Goal: Task Accomplishment & Management: Manage account settings

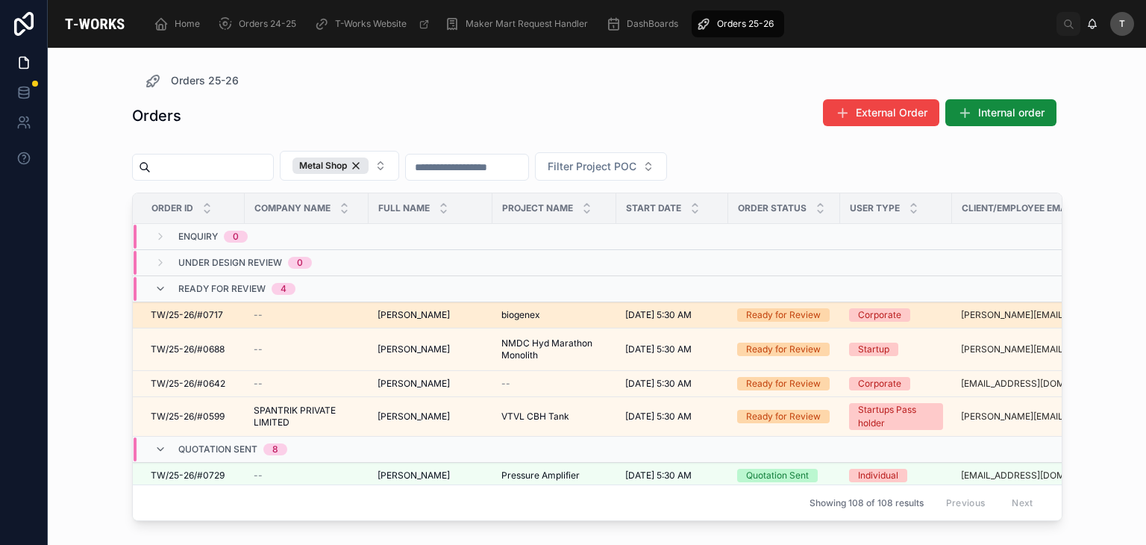
click at [372, 315] on td "[PERSON_NAME]" at bounding box center [431, 315] width 124 height 26
click at [177, 310] on span "TW/25-26/#0717" at bounding box center [187, 315] width 72 height 12
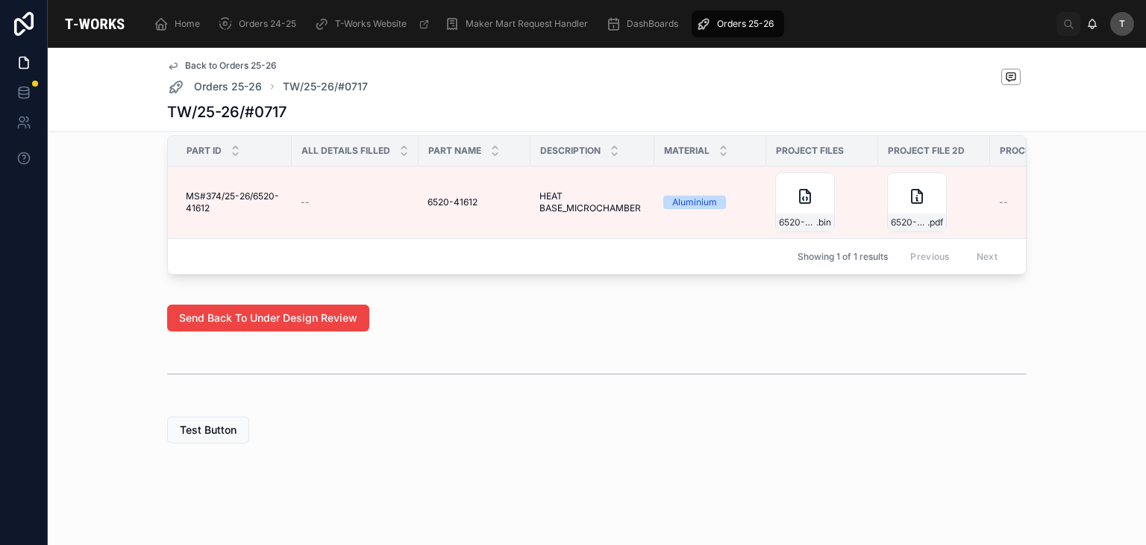
scroll to position [833, 0]
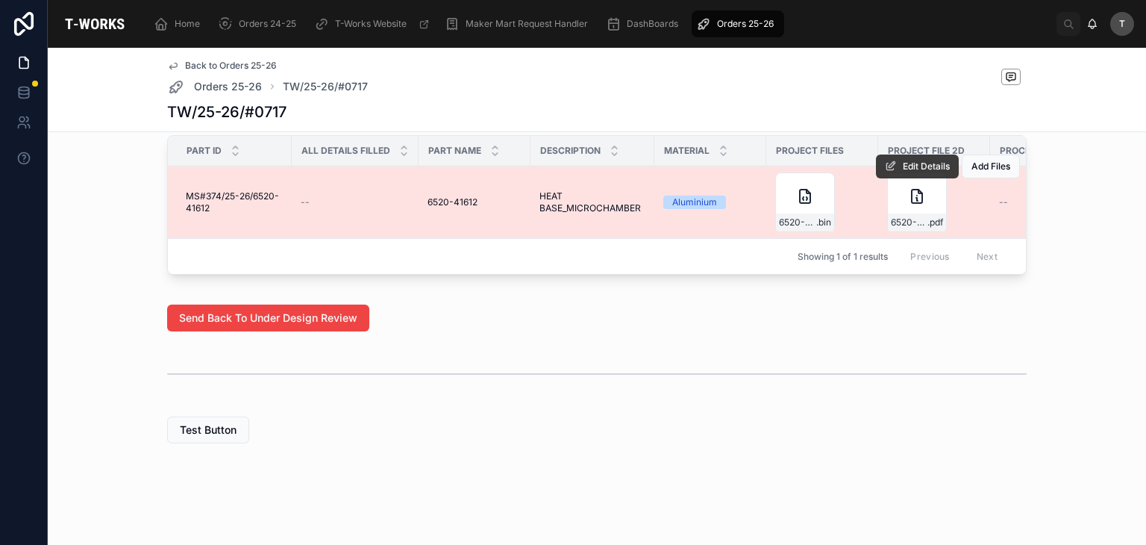
click at [891, 155] on button "Edit Details" at bounding box center [917, 166] width 83 height 24
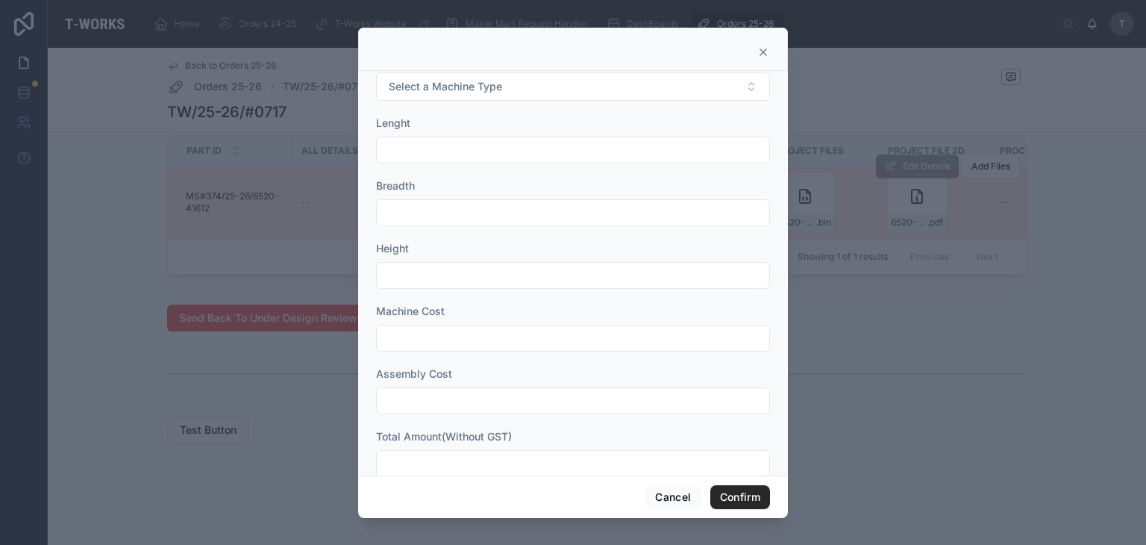
scroll to position [555, 0]
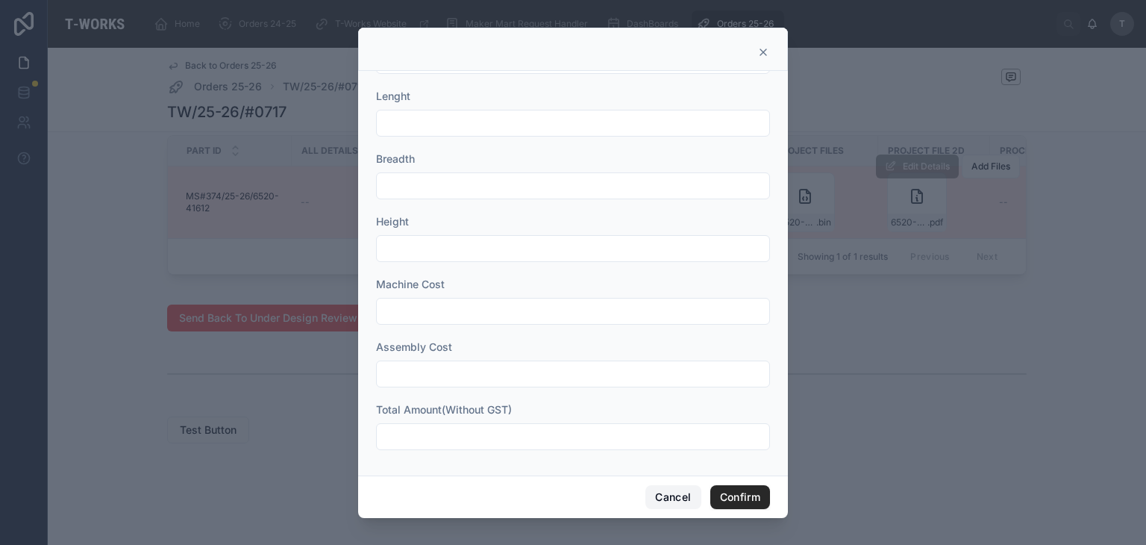
click at [690, 505] on button "Cancel" at bounding box center [672, 497] width 55 height 24
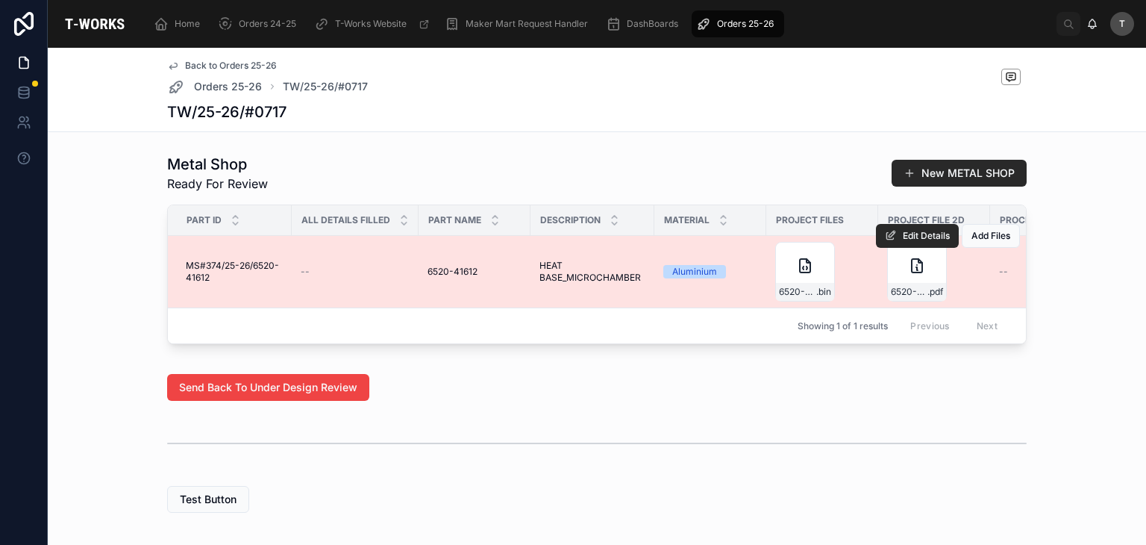
scroll to position [534, 0]
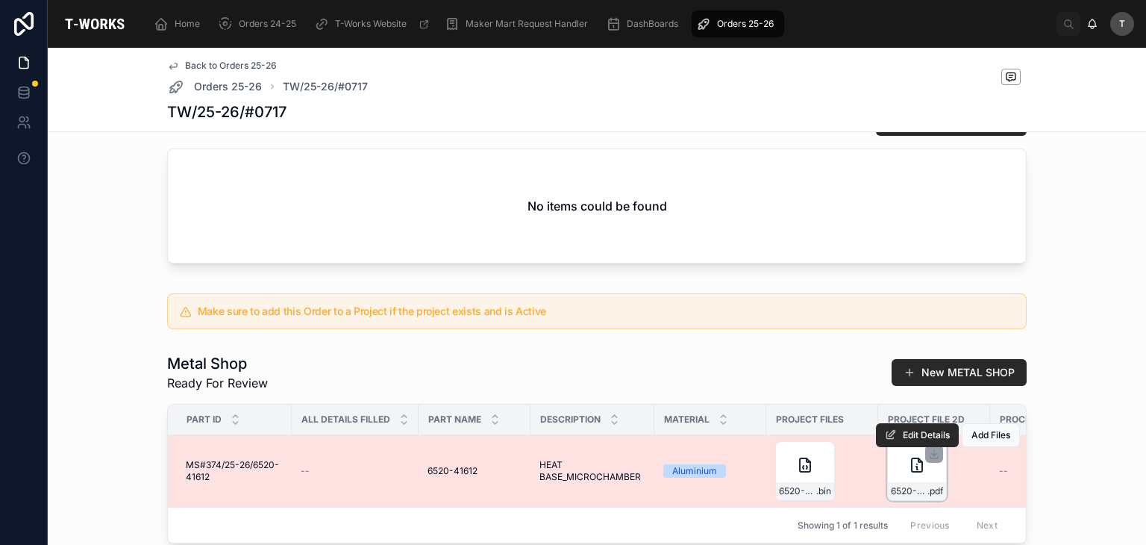
click at [910, 500] on div "6520-41612_C1 .pdf" at bounding box center [917, 491] width 58 height 18
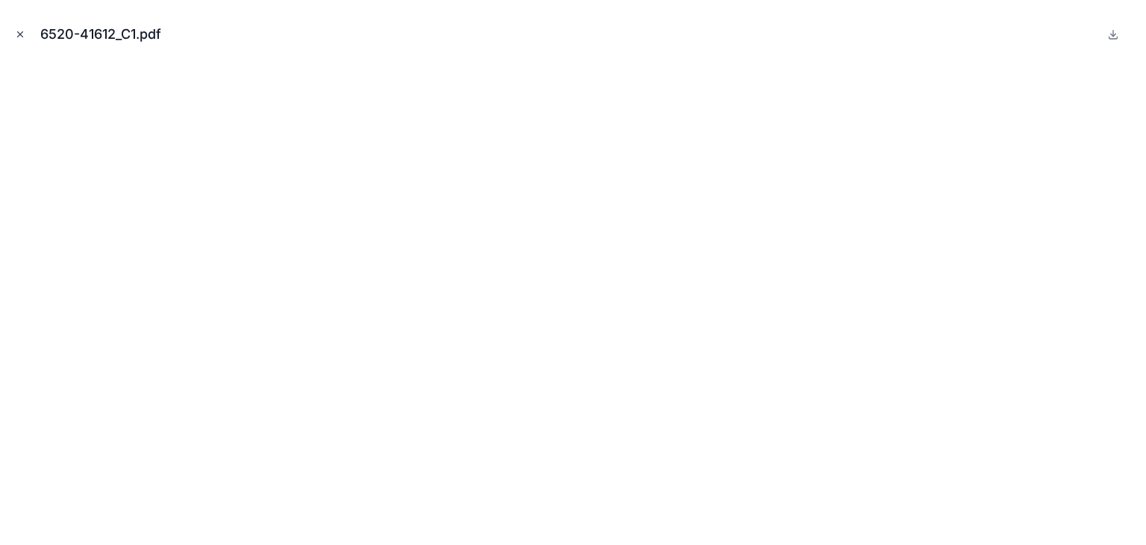
click at [24, 31] on icon "Close modal" at bounding box center [20, 34] width 10 height 10
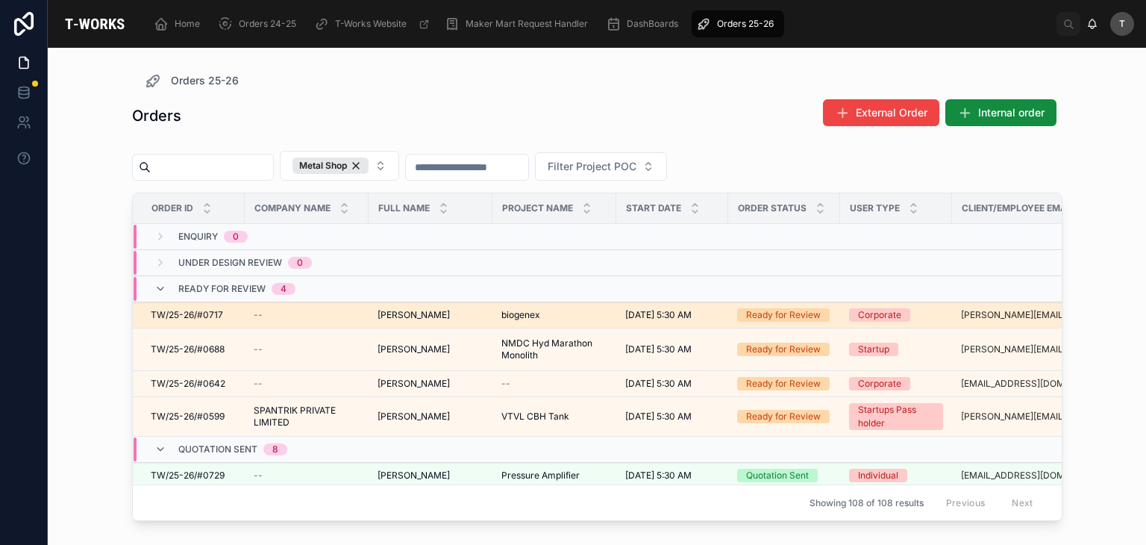
click at [398, 313] on span "cecil D" at bounding box center [414, 315] width 72 height 12
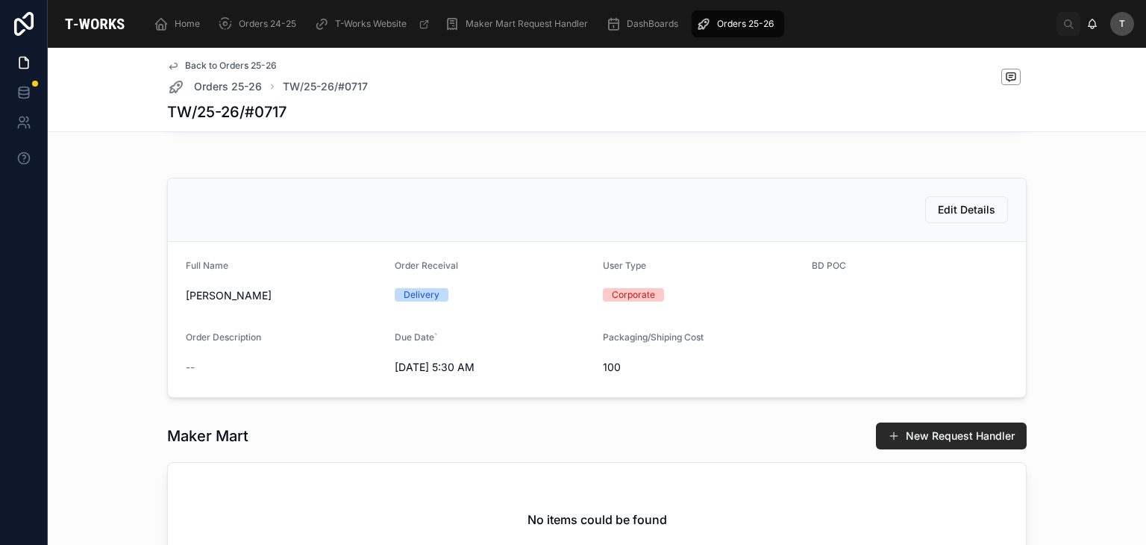
scroll to position [224, 0]
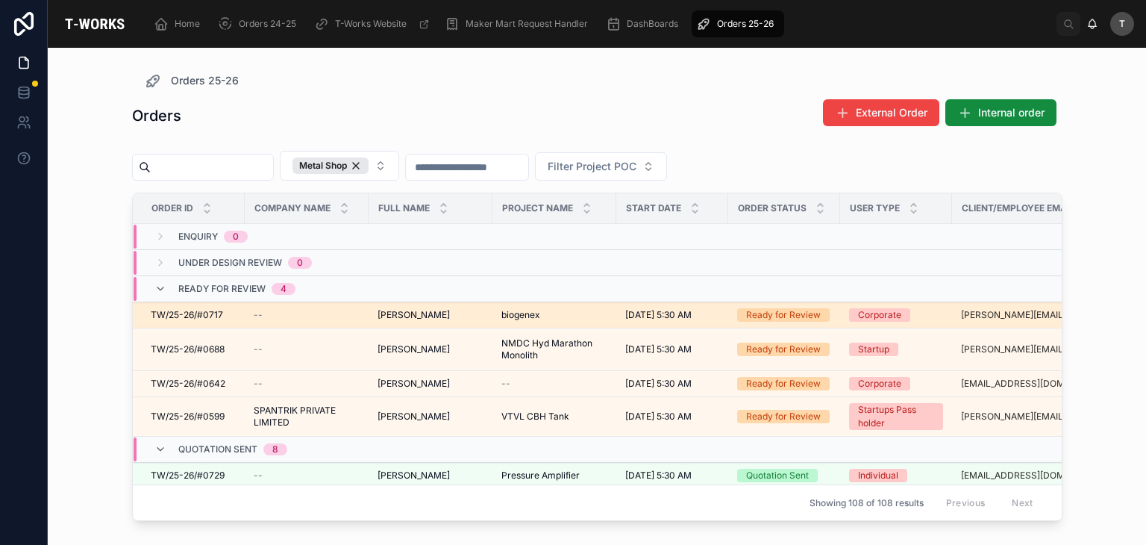
click at [400, 310] on span "cecil D" at bounding box center [414, 315] width 72 height 12
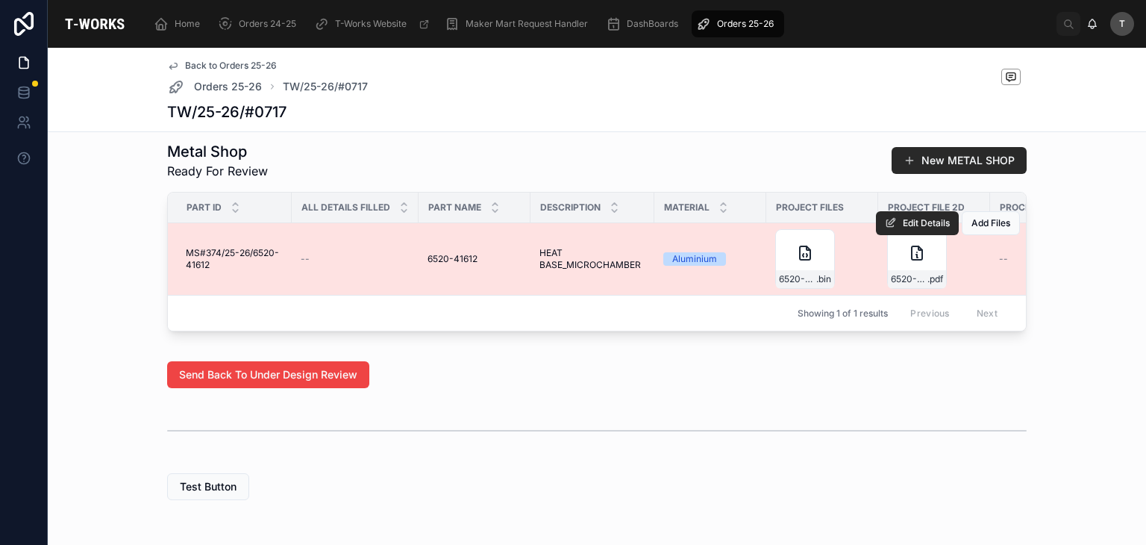
scroll to position [821, 0]
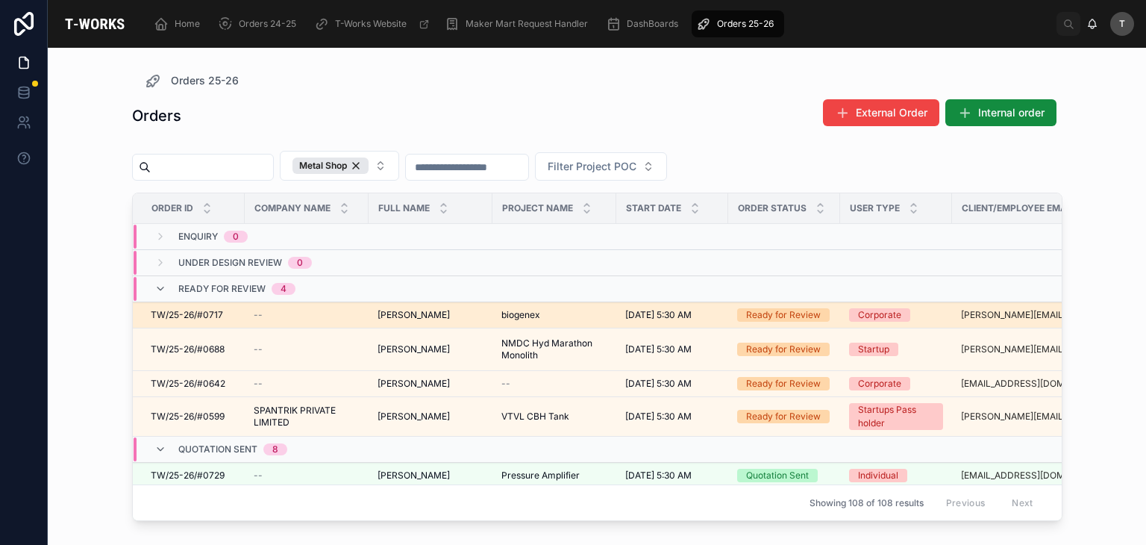
click at [215, 313] on span "TW/25-26/#0717" at bounding box center [187, 315] width 72 height 12
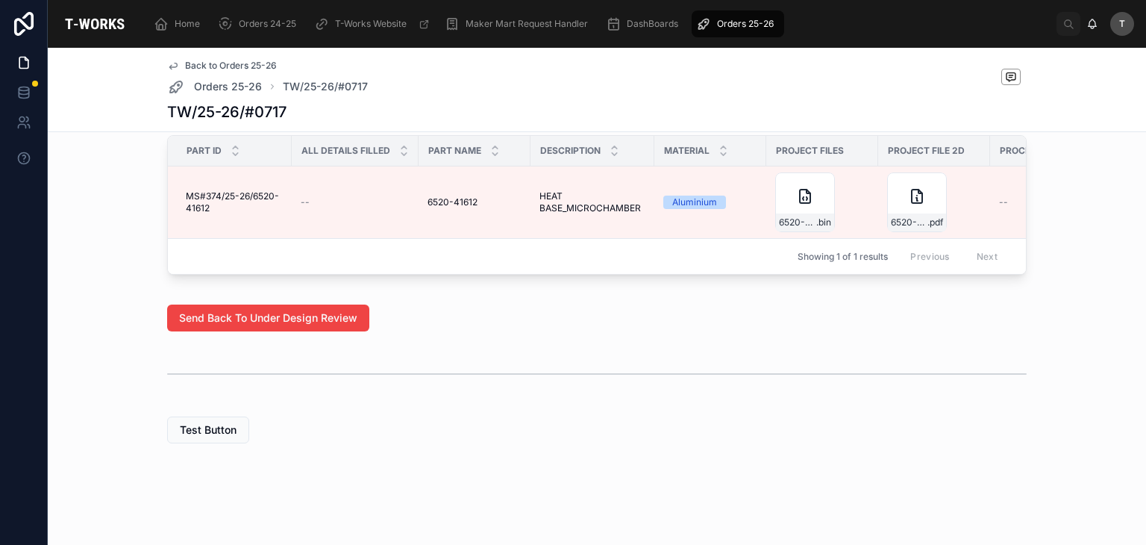
scroll to position [833, 0]
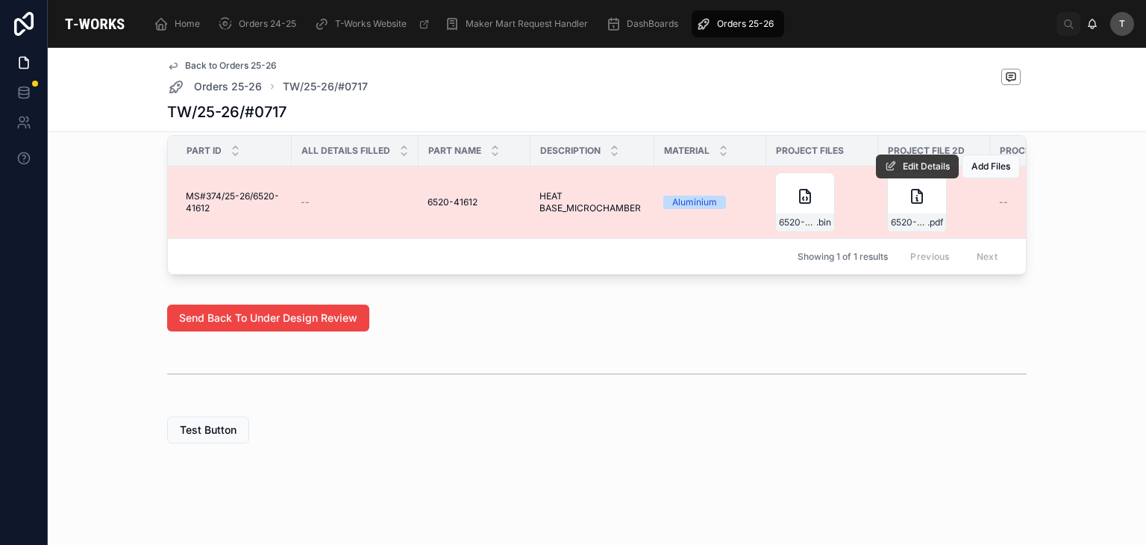
click at [893, 154] on button "Edit Details" at bounding box center [917, 166] width 83 height 24
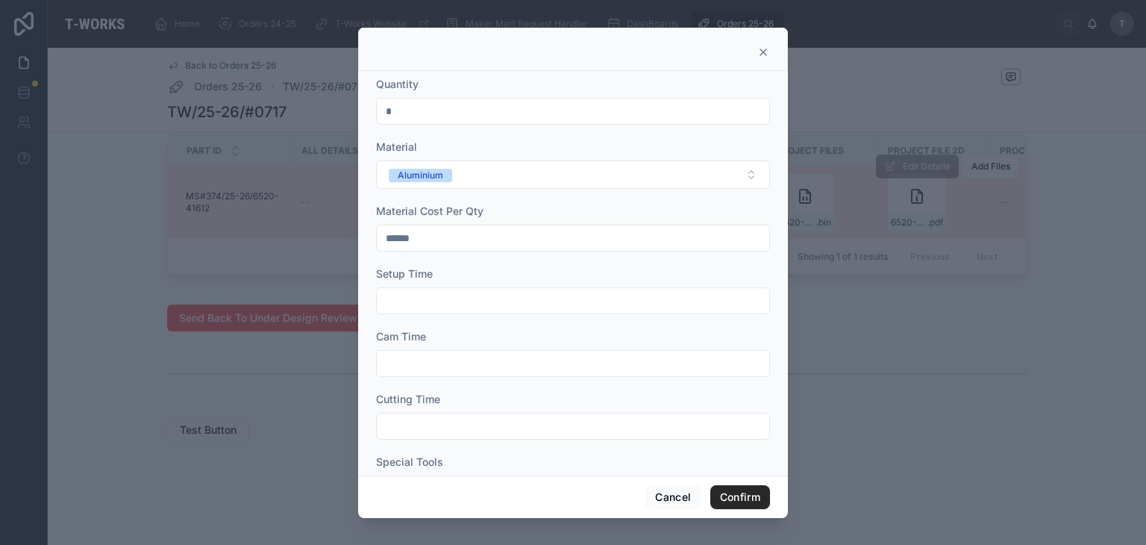
click at [440, 233] on input "******" at bounding box center [573, 238] width 393 height 21
type input "****"
type input "******"
click at [463, 284] on div "Setup Time" at bounding box center [573, 290] width 394 height 48
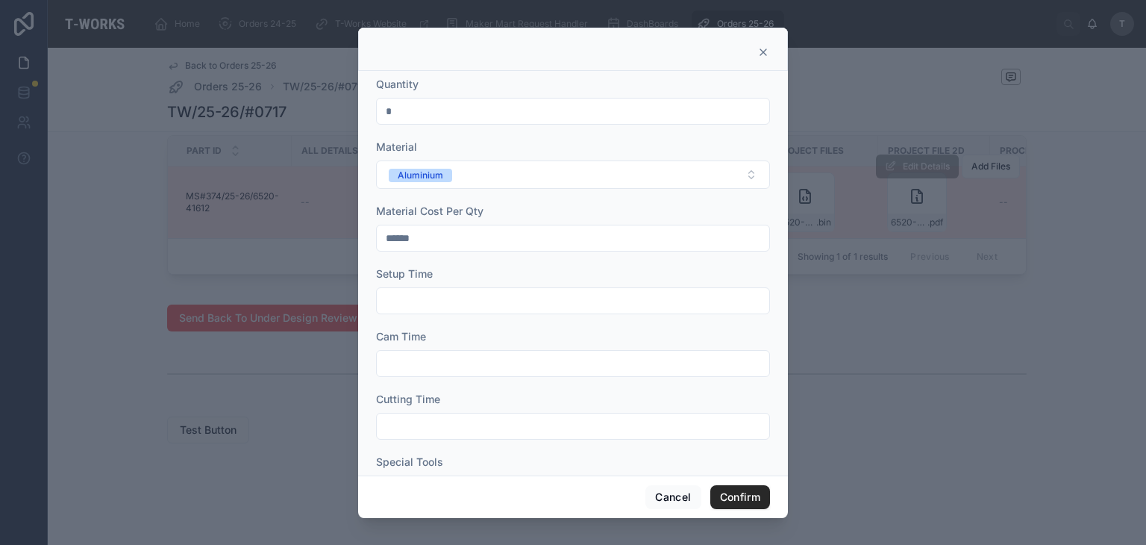
click at [480, 308] on input "text" at bounding box center [573, 300] width 393 height 21
type input "***"
drag, startPoint x: 430, startPoint y: 363, endPoint x: 419, endPoint y: 358, distance: 11.7
click at [427, 362] on input "text" at bounding box center [573, 363] width 393 height 21
type input "****"
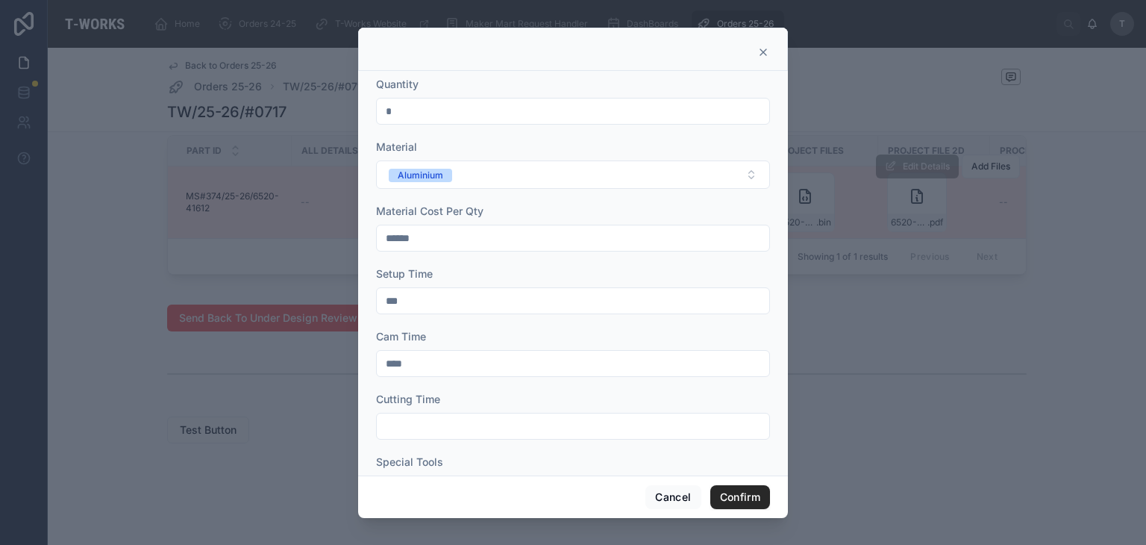
click at [404, 416] on input "text" at bounding box center [573, 426] width 393 height 21
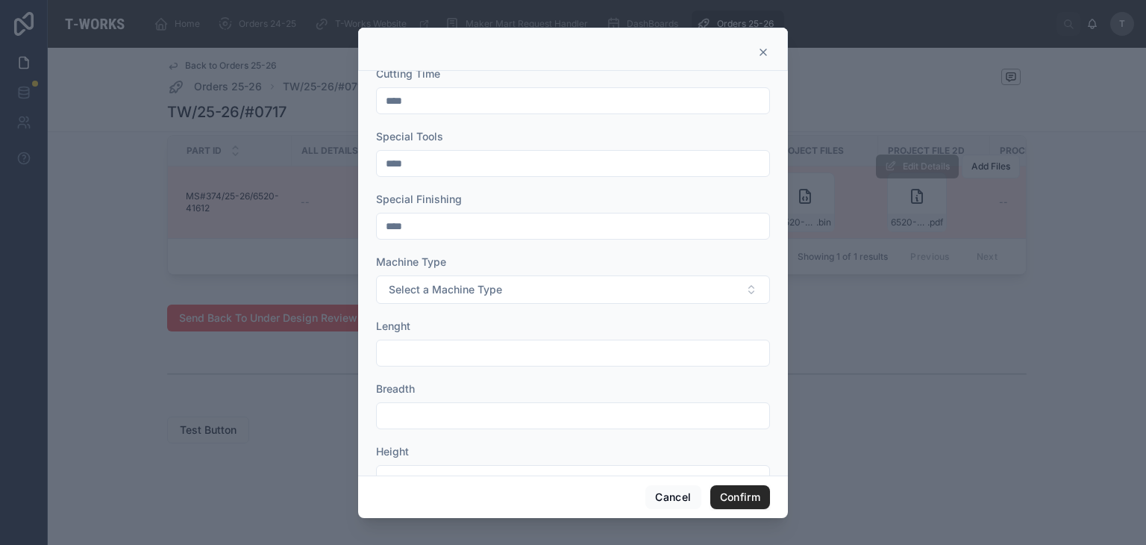
scroll to position [373, 0]
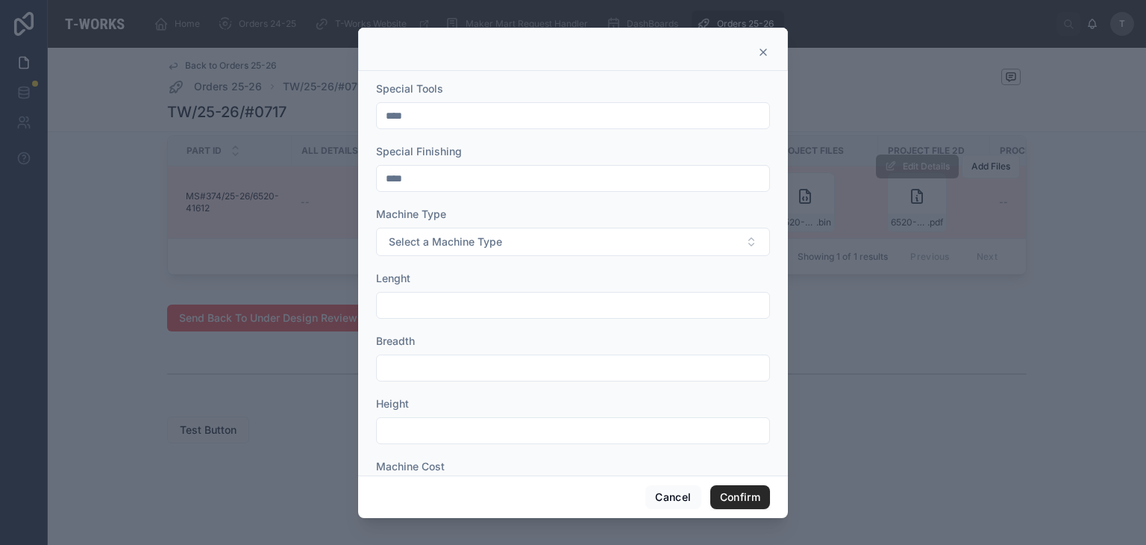
type input "****"
click at [445, 311] on input "text" at bounding box center [573, 305] width 393 height 21
type input "**"
click at [440, 373] on input "text" at bounding box center [573, 367] width 393 height 21
type input "**"
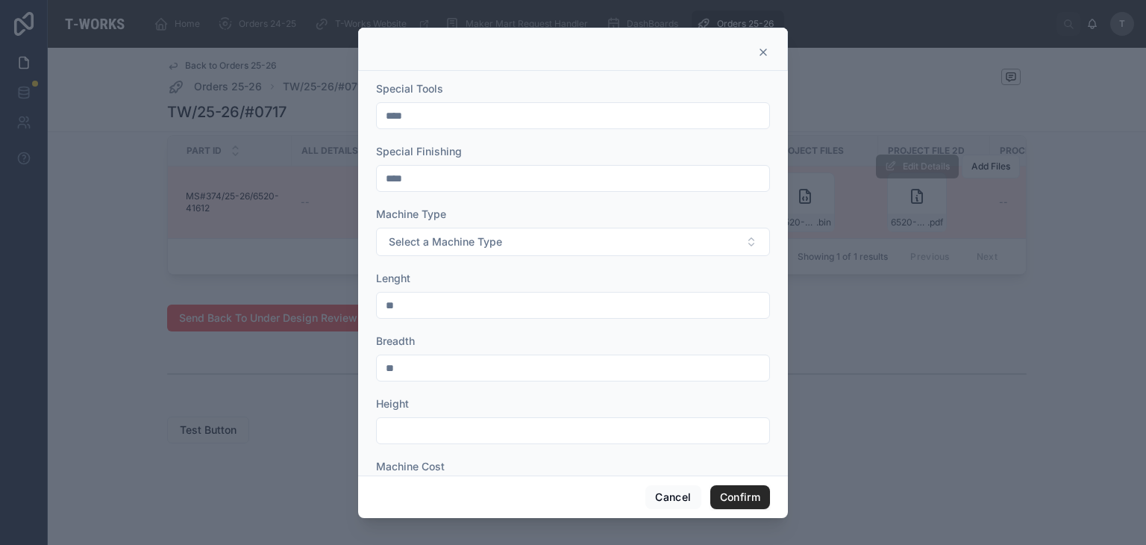
click at [457, 428] on input "text" at bounding box center [573, 430] width 393 height 21
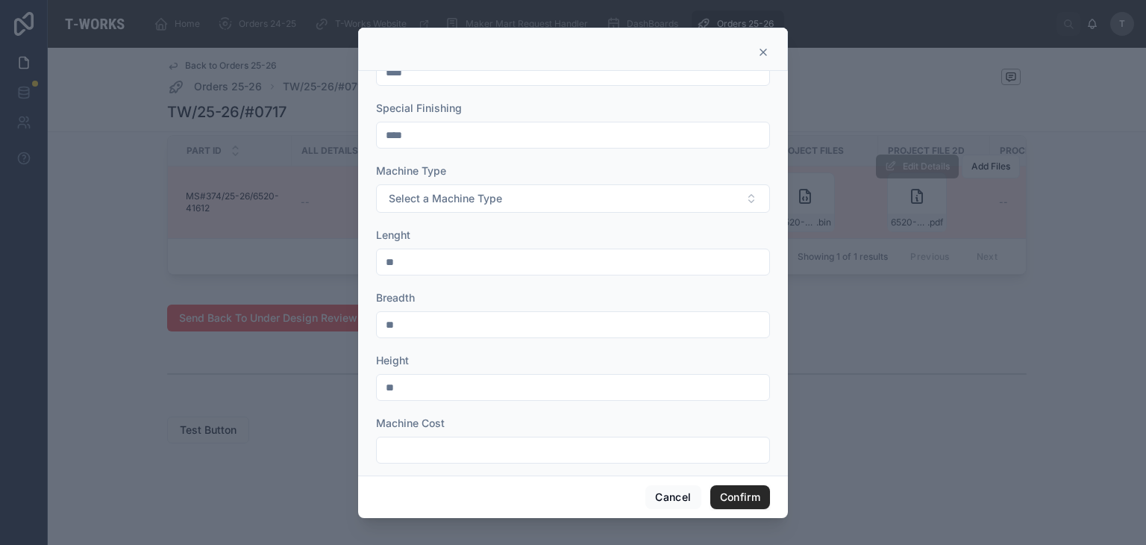
scroll to position [555, 0]
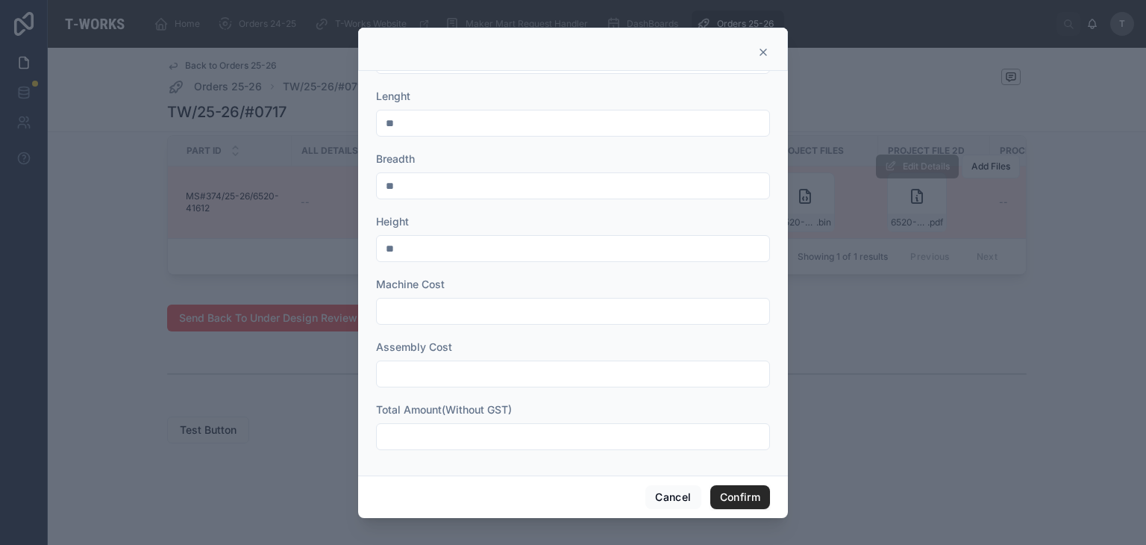
type input "**"
click at [428, 315] on input "text" at bounding box center [573, 311] width 393 height 21
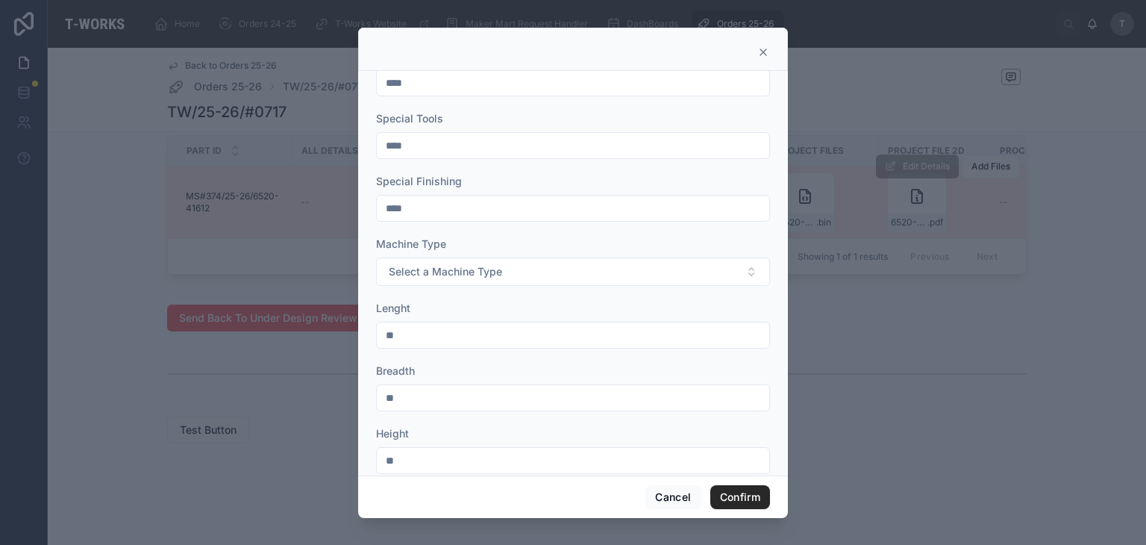
scroll to position [331, 0]
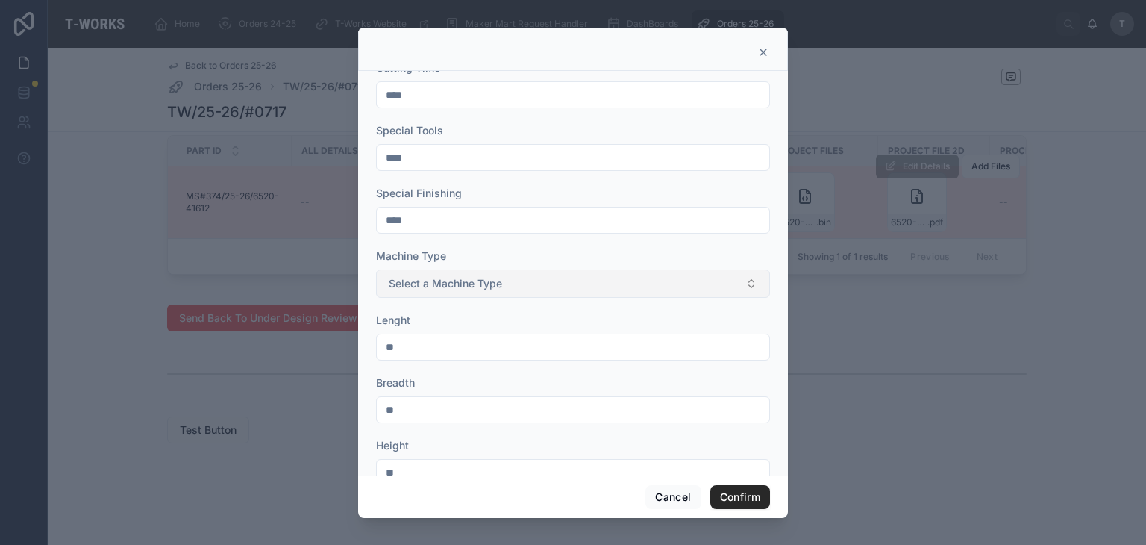
click at [413, 280] on span "Select a Machine Type" at bounding box center [445, 283] width 113 height 15
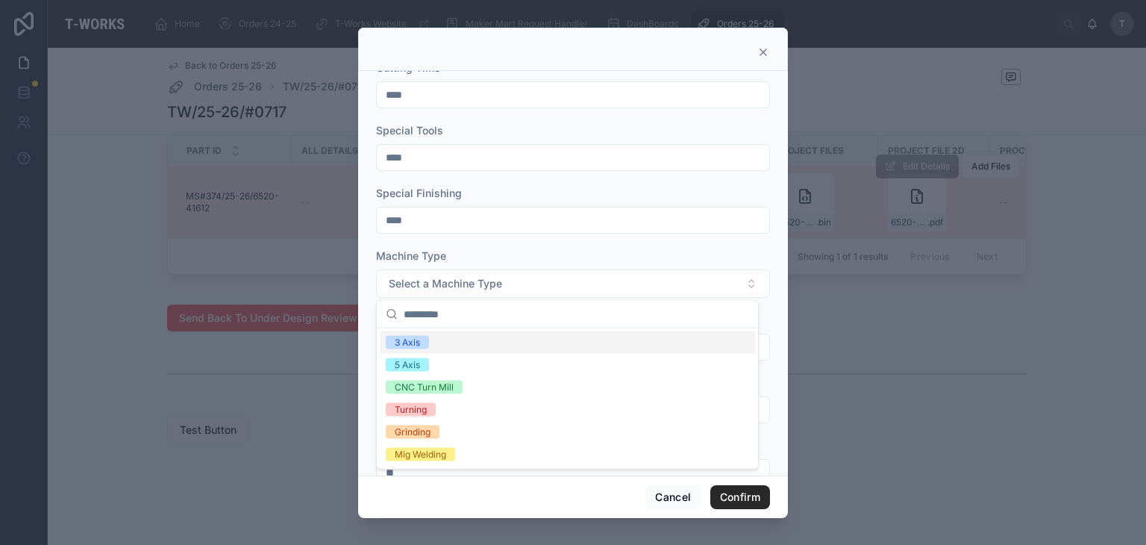
click at [416, 337] on div "3 Axis" at bounding box center [407, 342] width 25 height 13
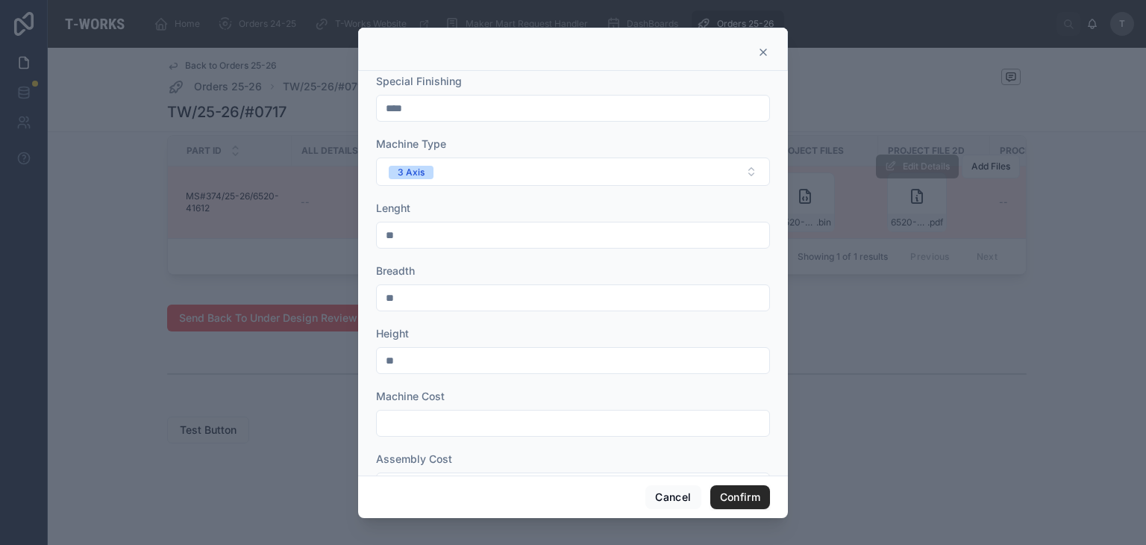
scroll to position [555, 0]
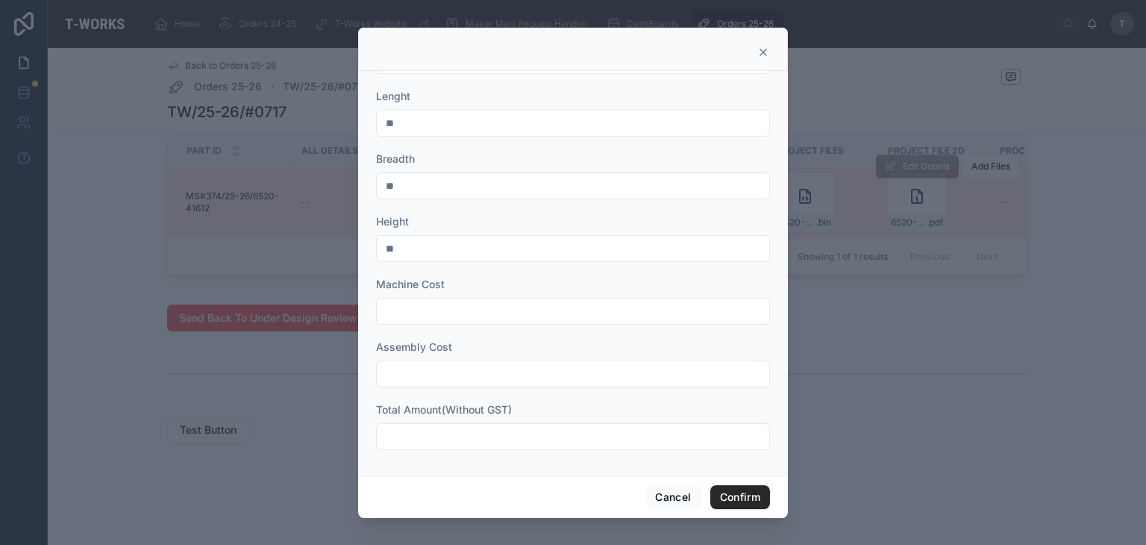
click at [470, 426] on input "text" at bounding box center [573, 436] width 393 height 21
type input "*****"
click at [721, 490] on button "Confirm" at bounding box center [740, 497] width 60 height 24
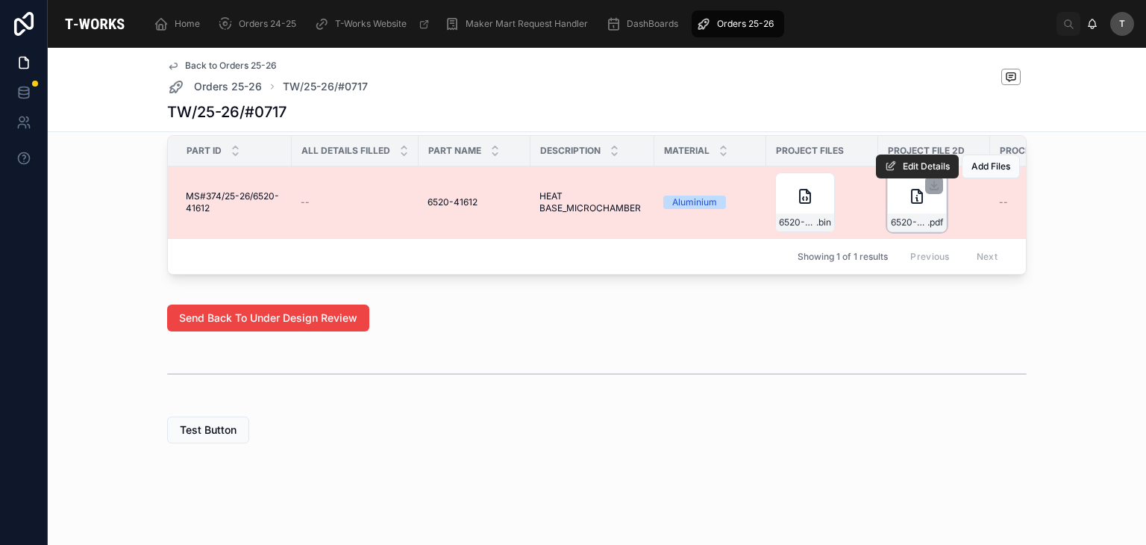
click at [907, 200] on div "6520-41612_C1 .pdf" at bounding box center [917, 202] width 60 height 60
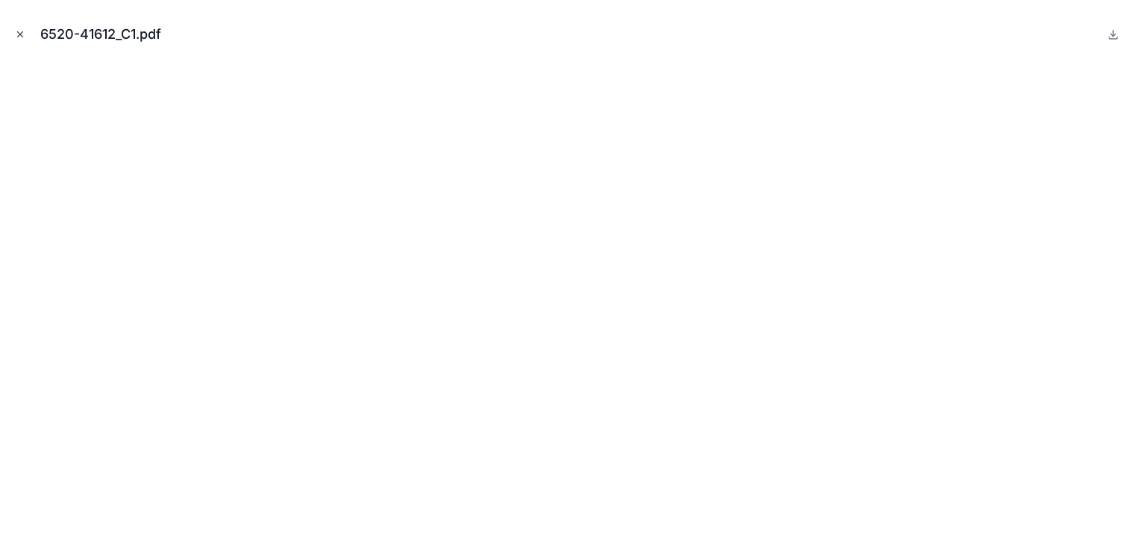
click at [18, 31] on icon "Close modal" at bounding box center [20, 34] width 10 height 10
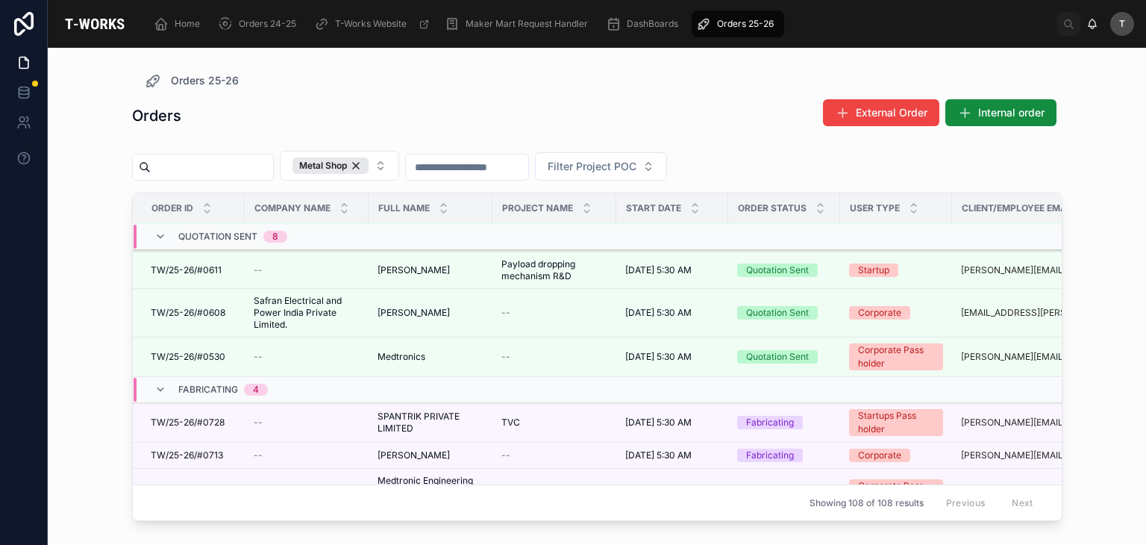
scroll to position [445, 0]
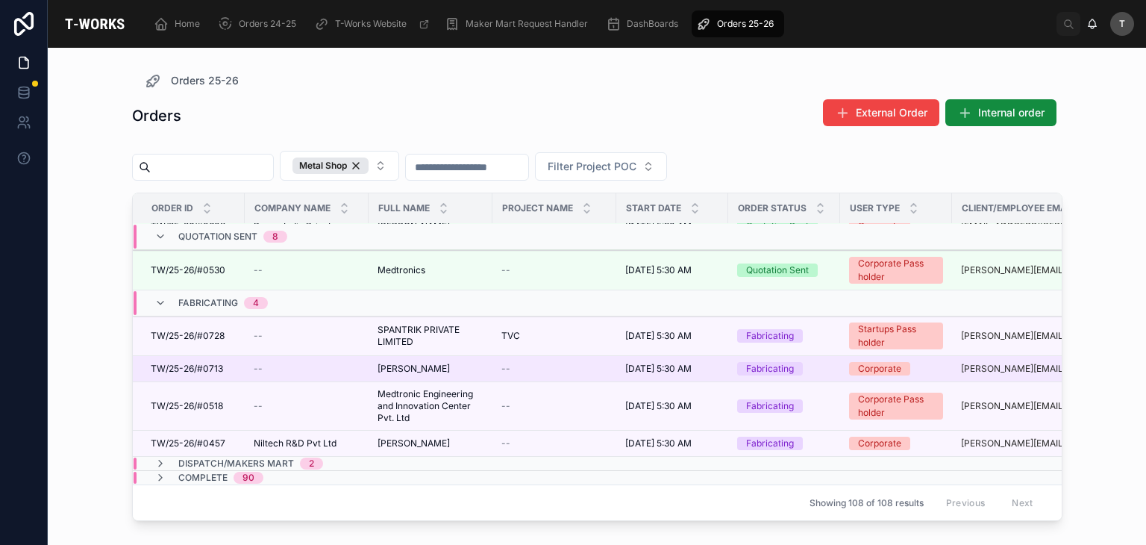
click at [397, 363] on span "Sudheer Kurmala" at bounding box center [414, 369] width 72 height 12
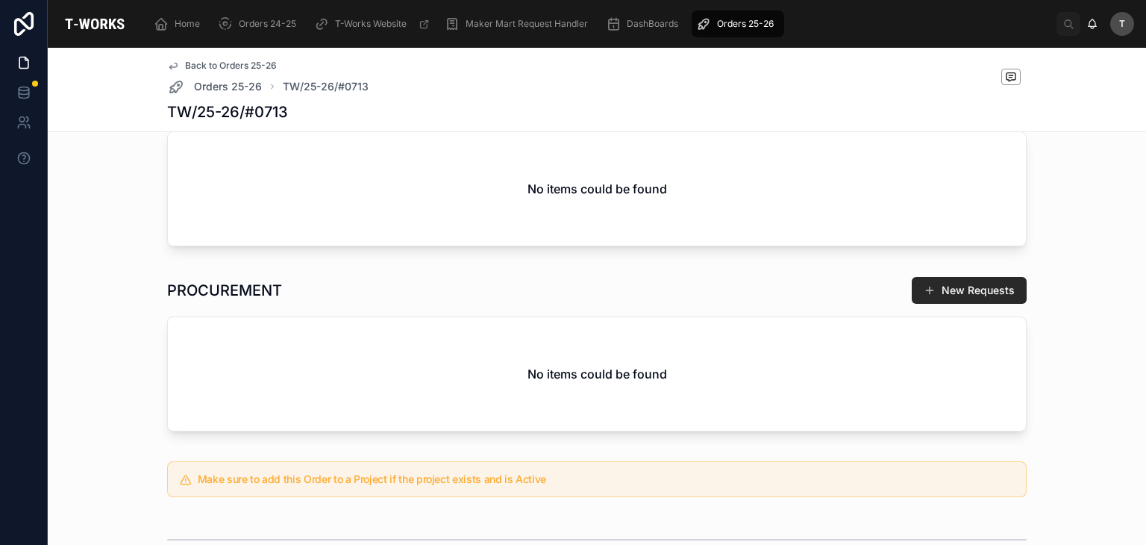
scroll to position [818, 0]
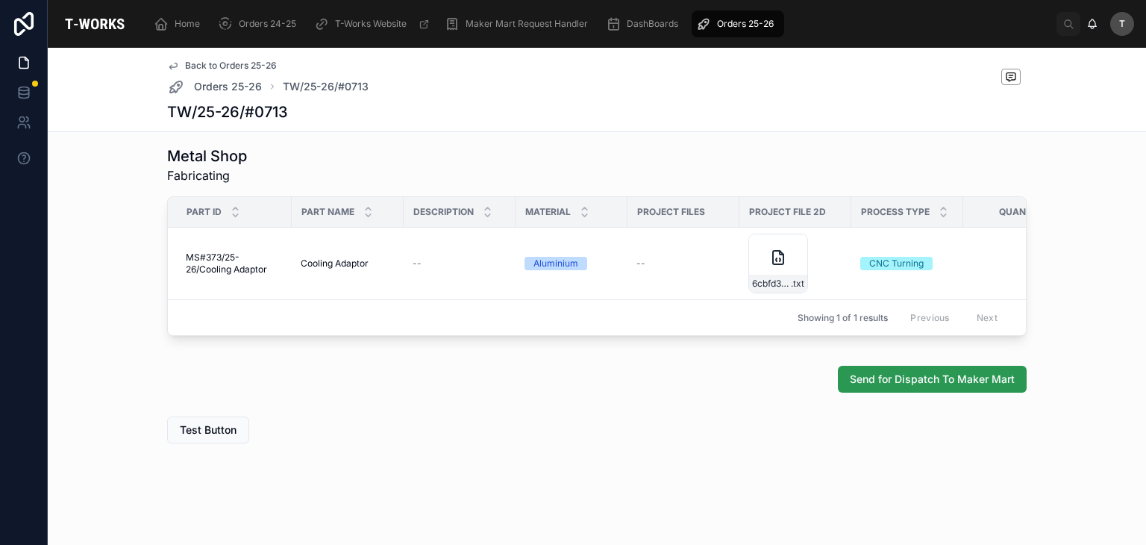
click at [934, 378] on span "Send for Dispatch To Maker Mart" at bounding box center [932, 379] width 165 height 15
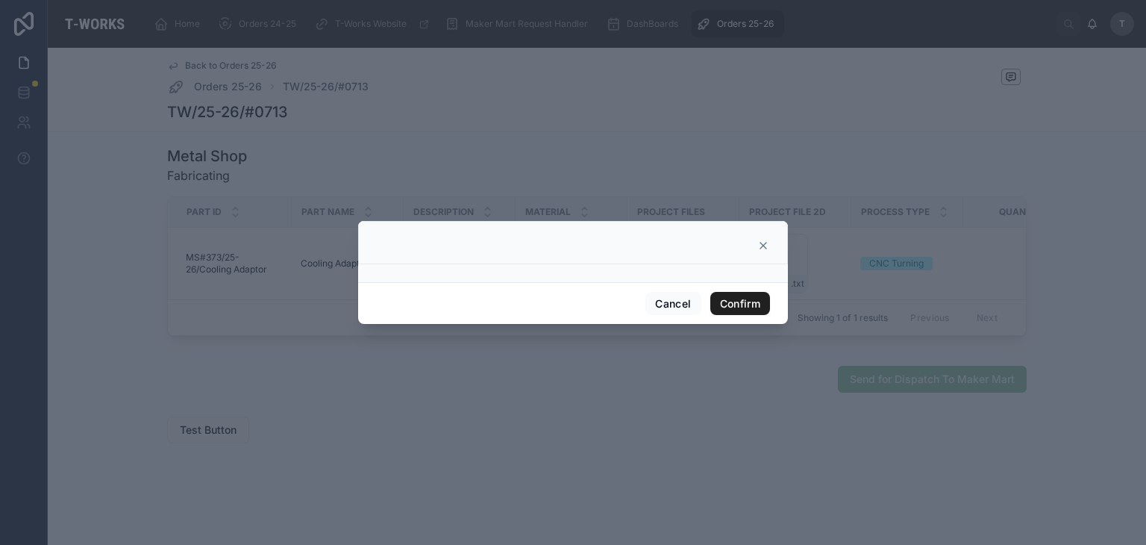
click at [716, 301] on button "Confirm" at bounding box center [740, 304] width 60 height 24
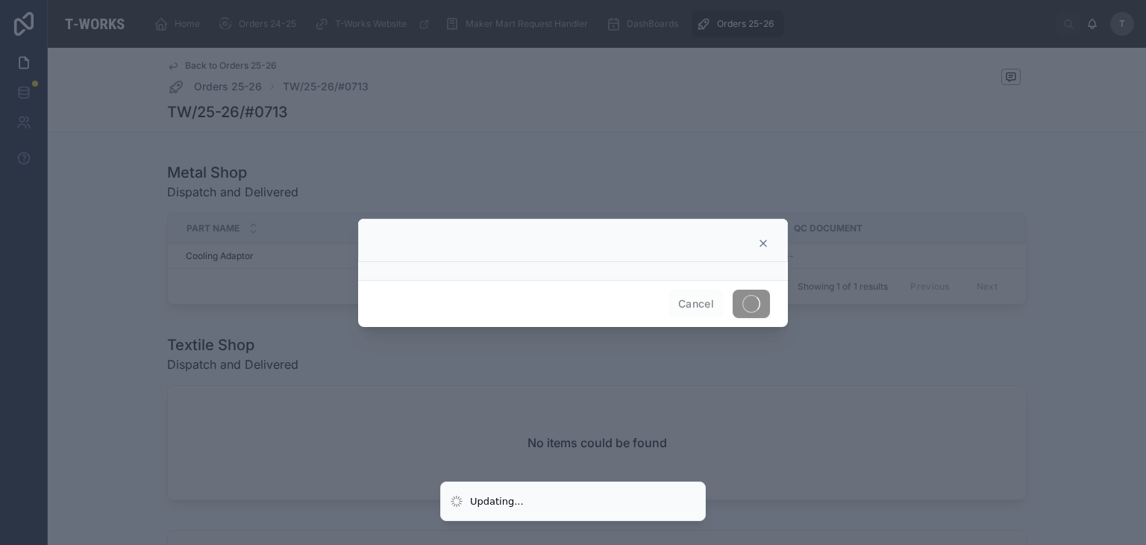
scroll to position [637, 0]
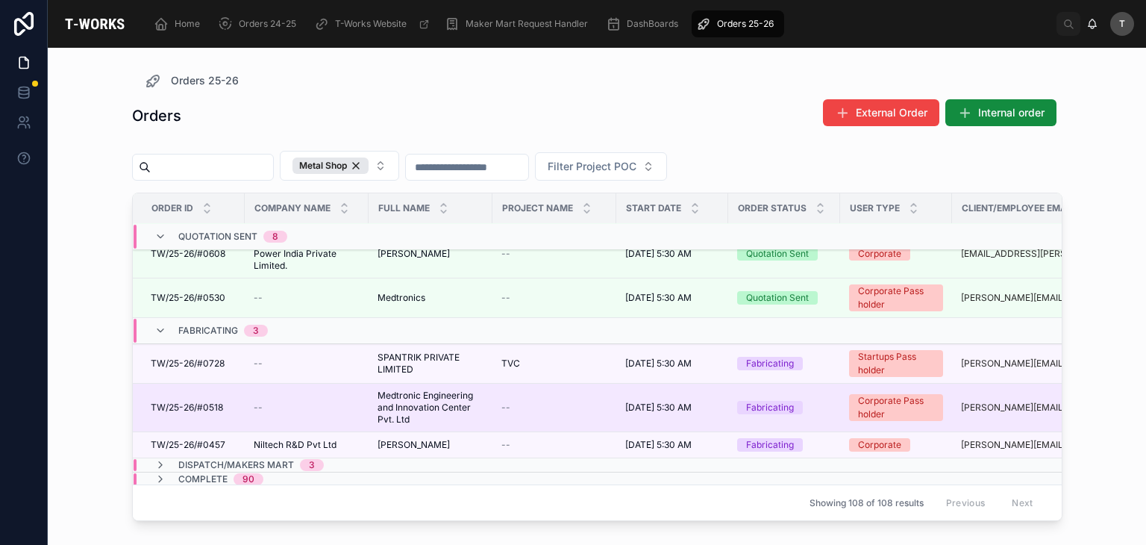
scroll to position [419, 0]
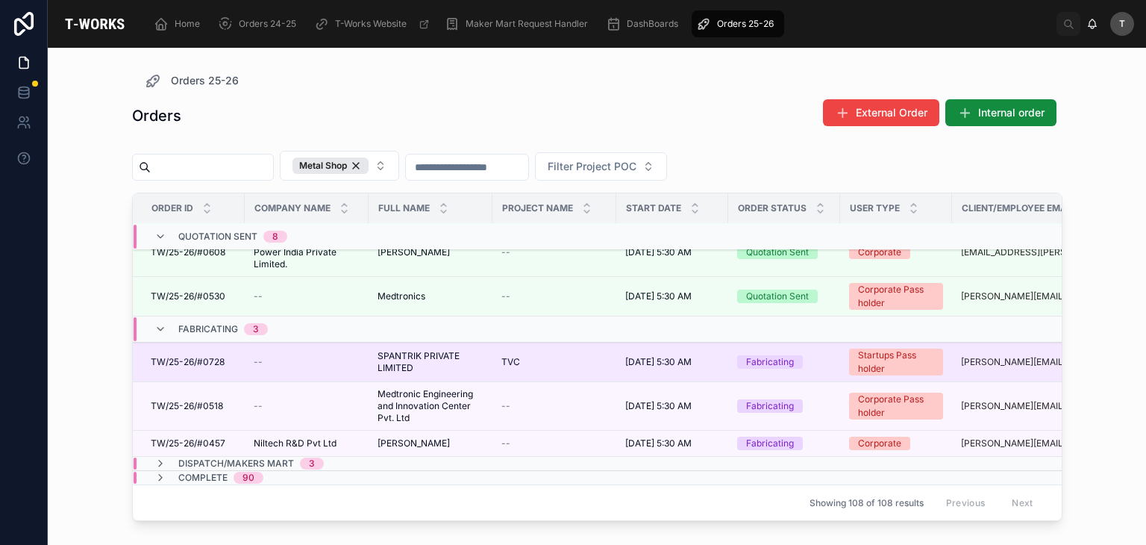
click at [216, 356] on span "TW/25-26/#0728" at bounding box center [188, 362] width 74 height 12
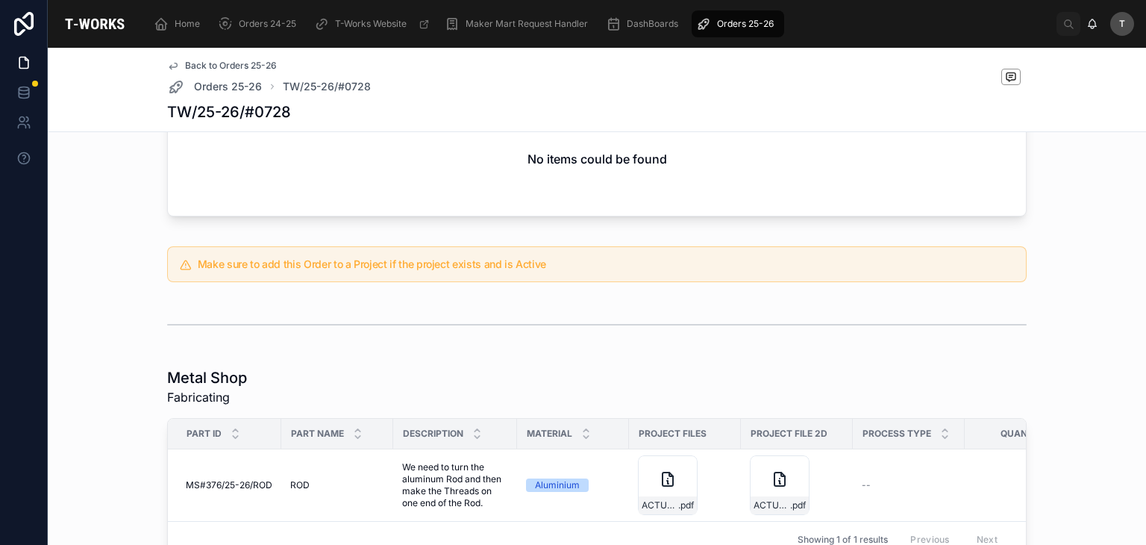
scroll to position [818, 0]
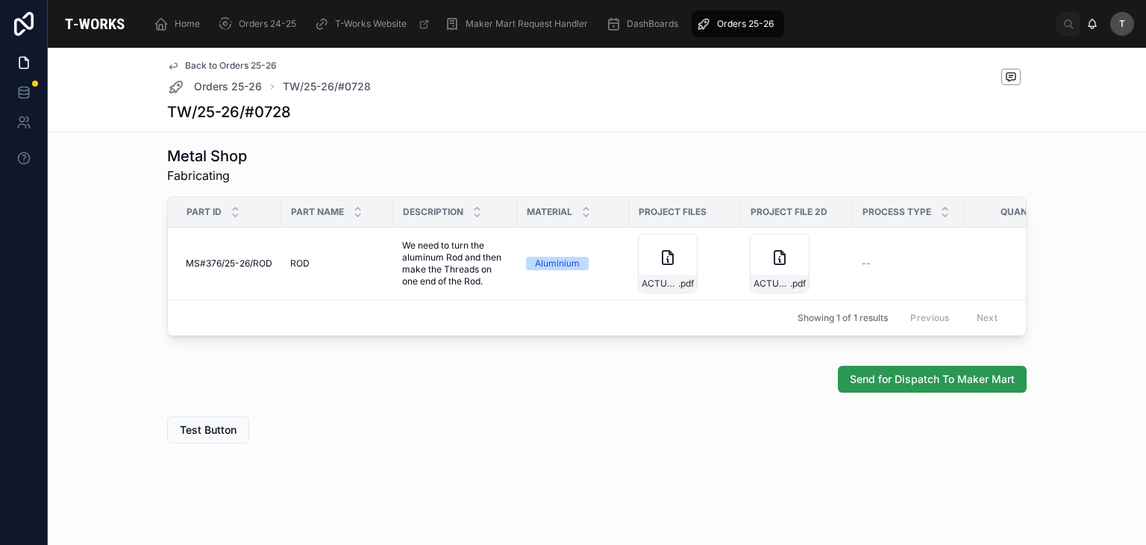
click at [916, 384] on span "Send for Dispatch To Maker Mart" at bounding box center [932, 379] width 165 height 15
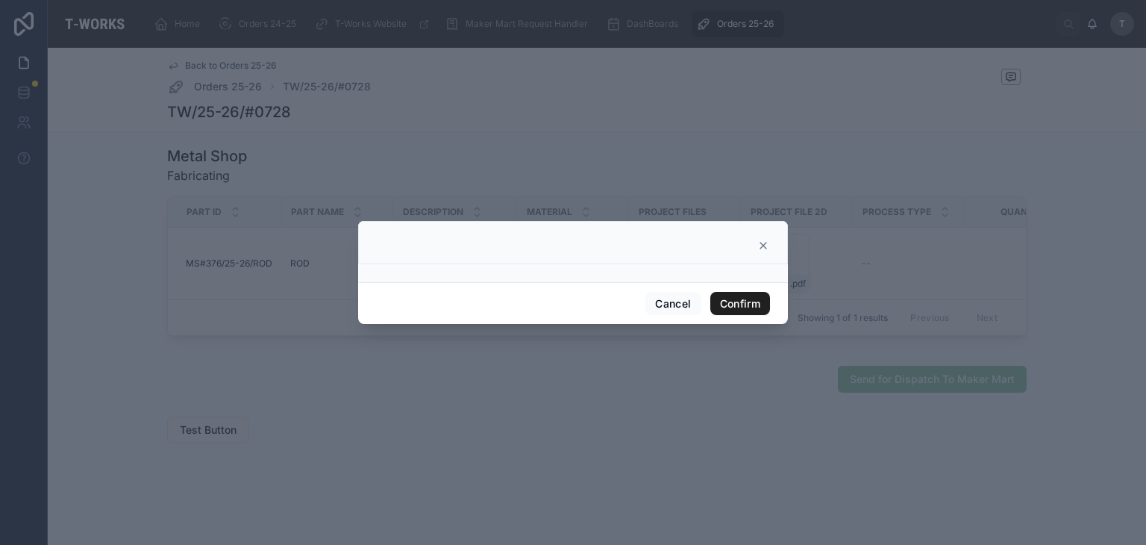
click at [760, 301] on button "Confirm" at bounding box center [740, 304] width 60 height 24
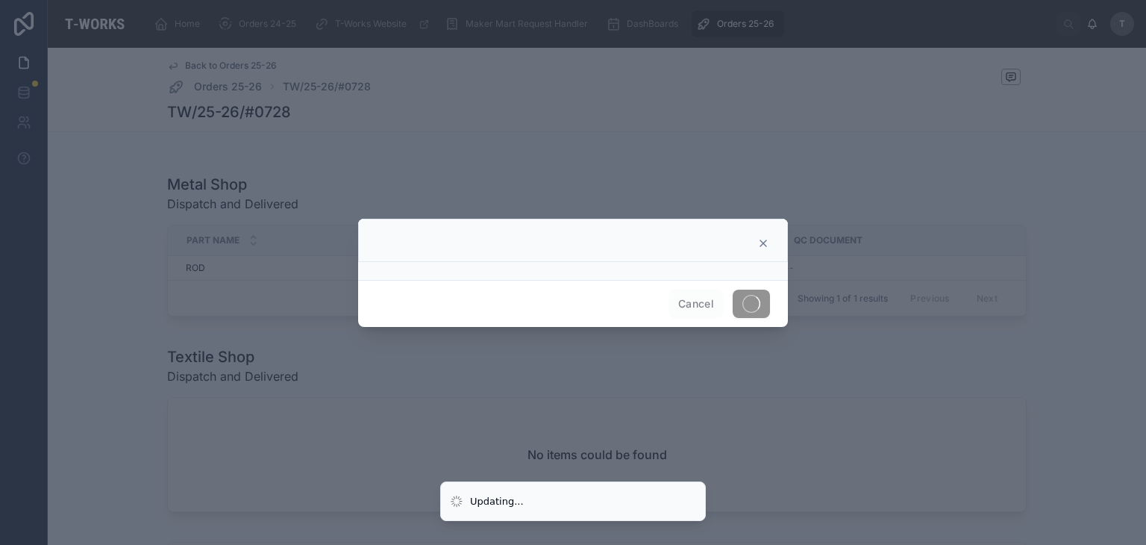
scroll to position [648, 0]
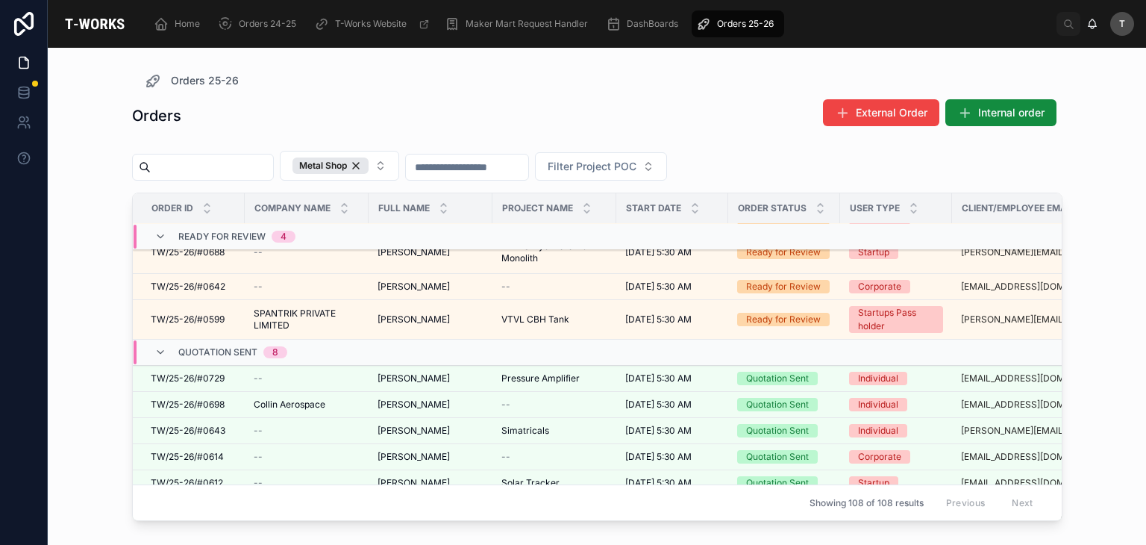
scroll to position [149, 0]
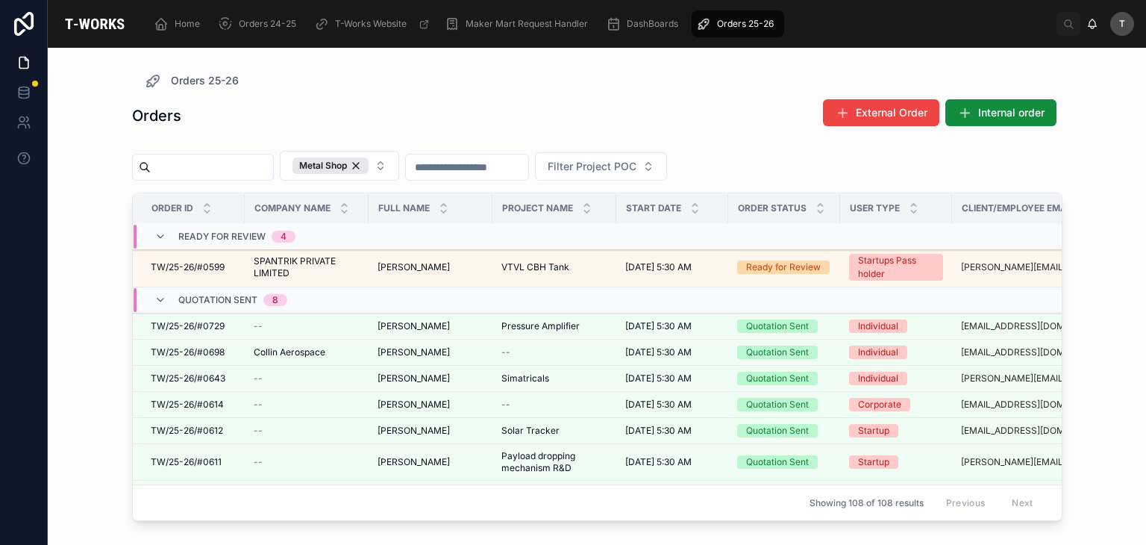
click at [197, 305] on div "Quotation Sent 8" at bounding box center [232, 300] width 109 height 24
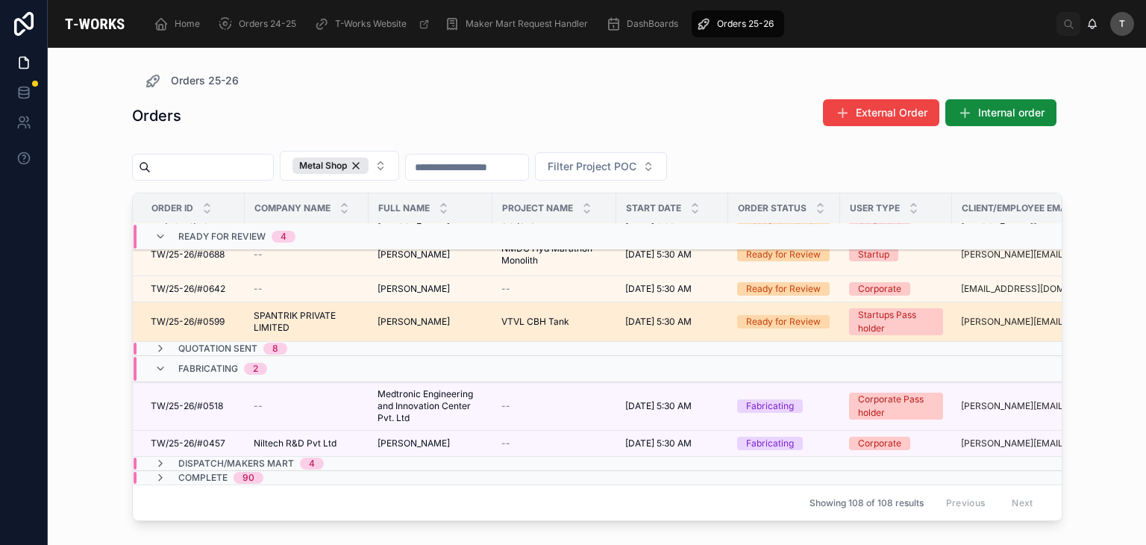
scroll to position [103, 0]
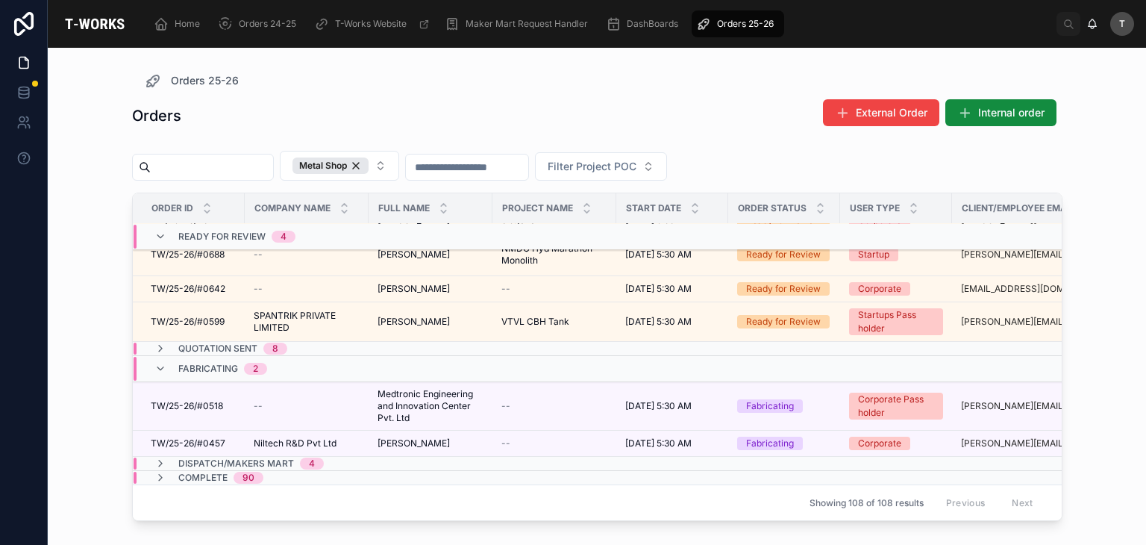
click at [240, 457] on span "Dispatch/Makers Mart" at bounding box center [236, 463] width 116 height 12
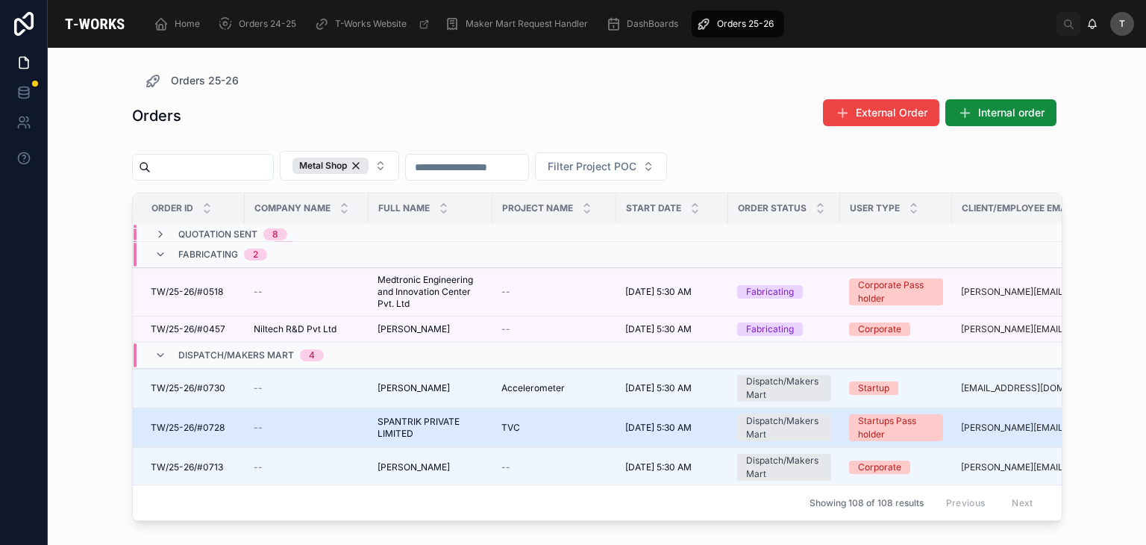
scroll to position [252, 0]
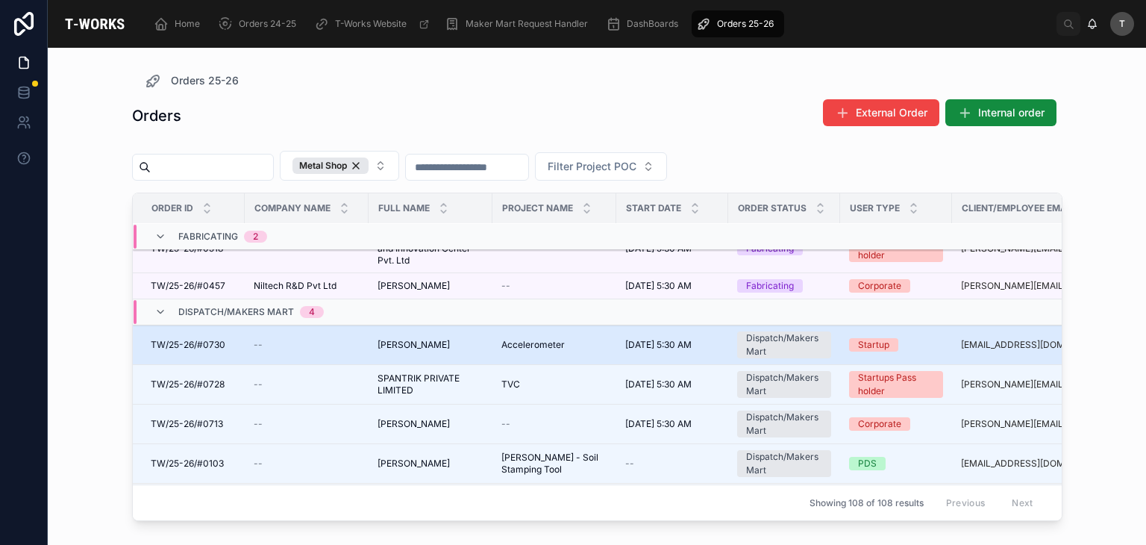
click at [206, 344] on span "TW/25-26/#0730" at bounding box center [188, 345] width 75 height 12
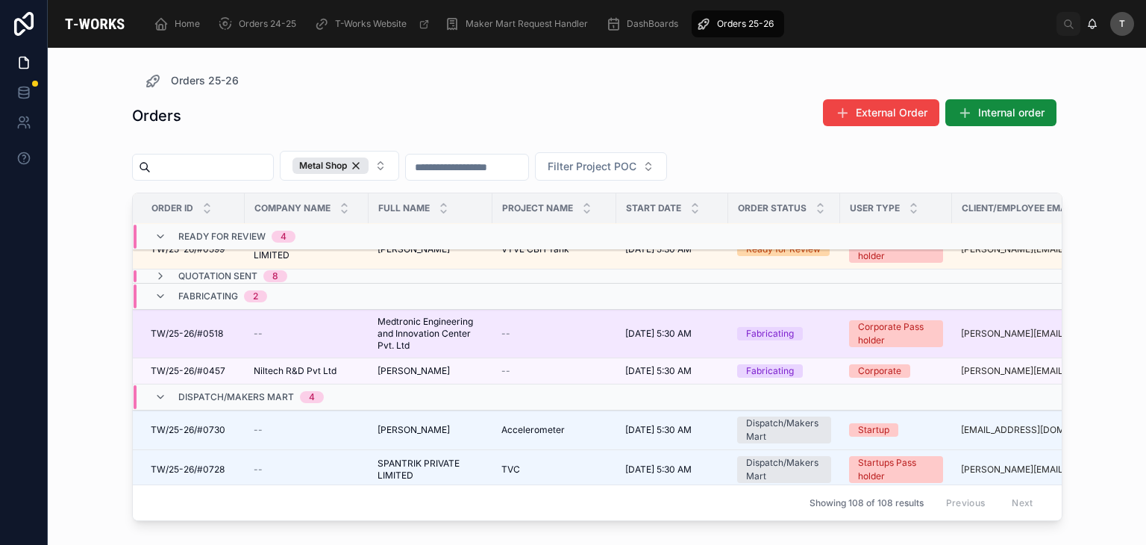
scroll to position [224, 0]
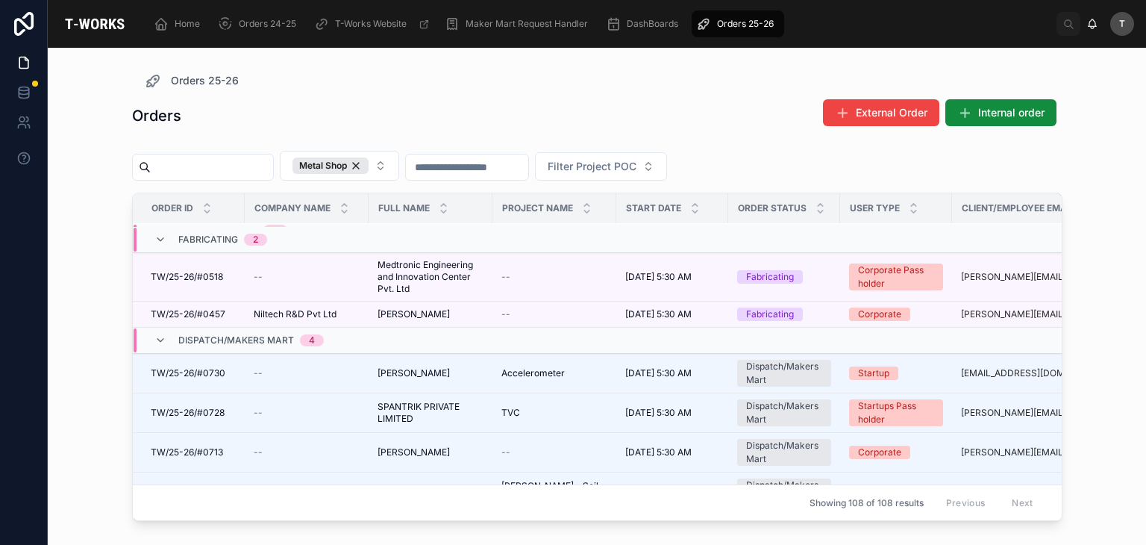
click at [221, 340] on span "Dispatch/Makers Mart" at bounding box center [236, 340] width 116 height 12
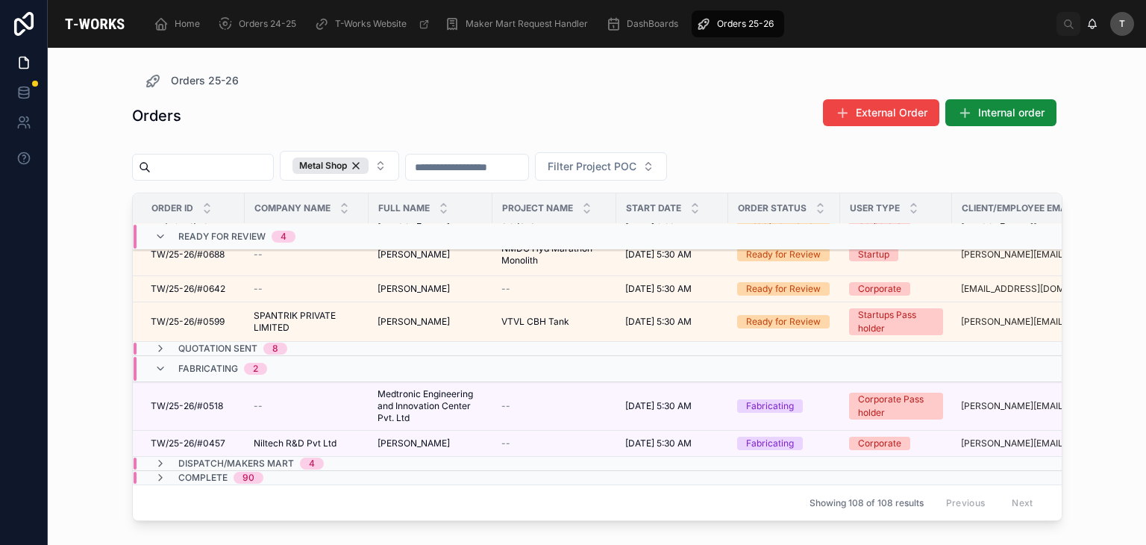
scroll to position [103, 0]
click at [227, 457] on span "Dispatch/Makers Mart" at bounding box center [236, 463] width 116 height 12
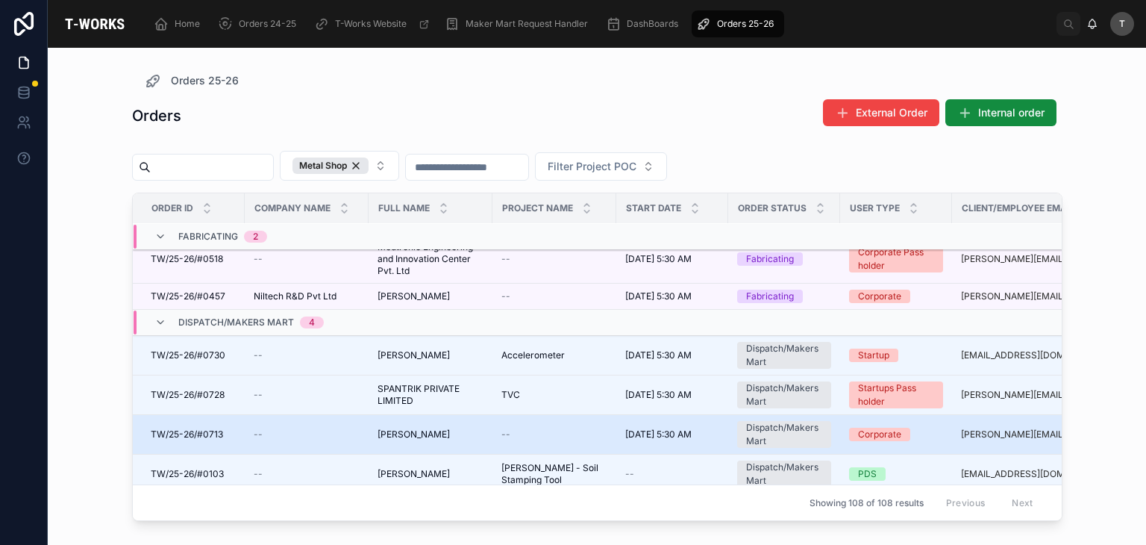
scroll to position [272, 0]
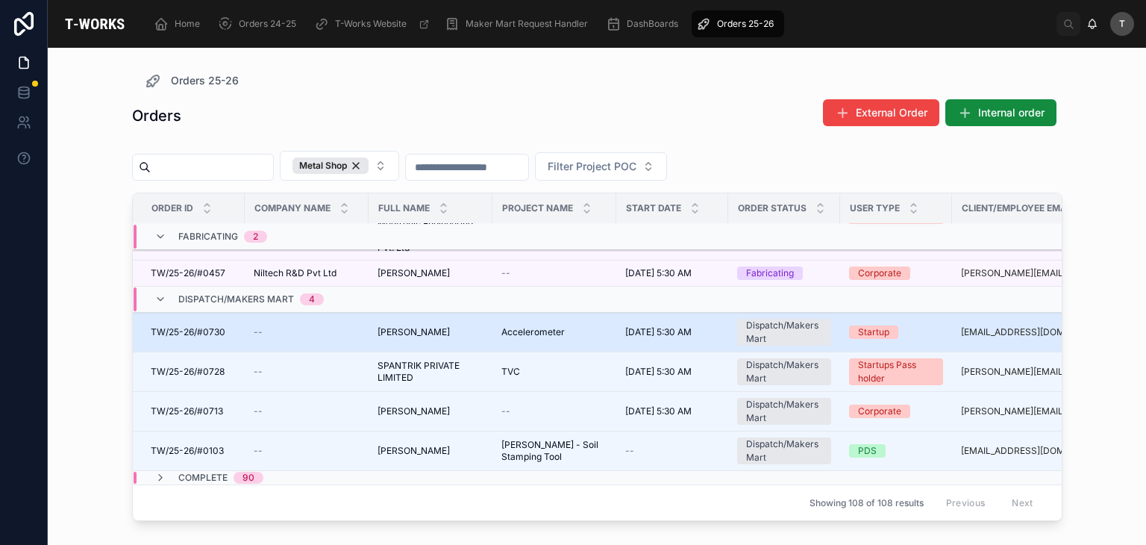
click at [177, 326] on span "TW/25-26/#0730" at bounding box center [188, 332] width 75 height 12
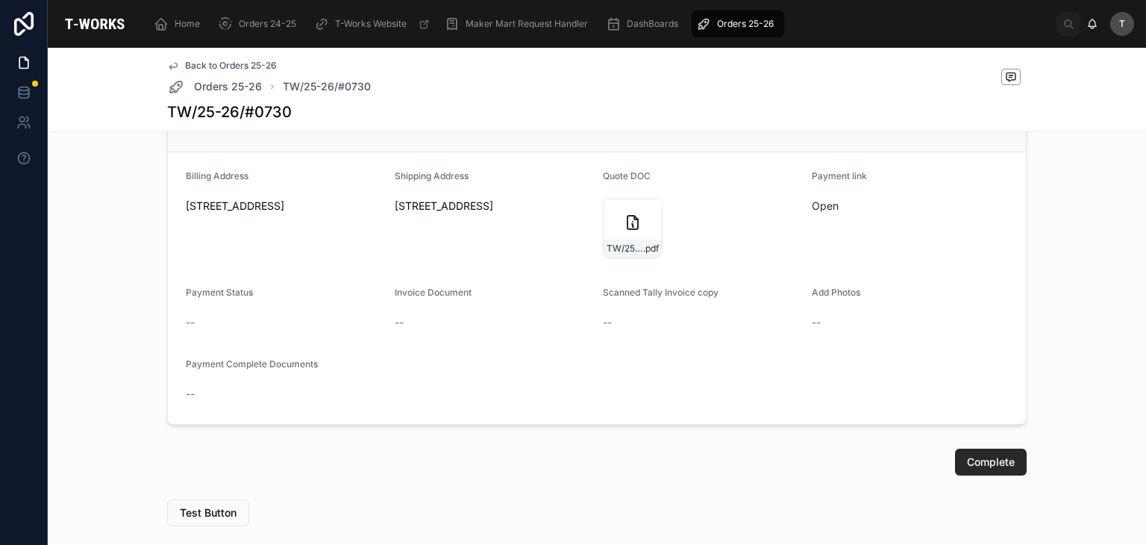
scroll to position [1117, 0]
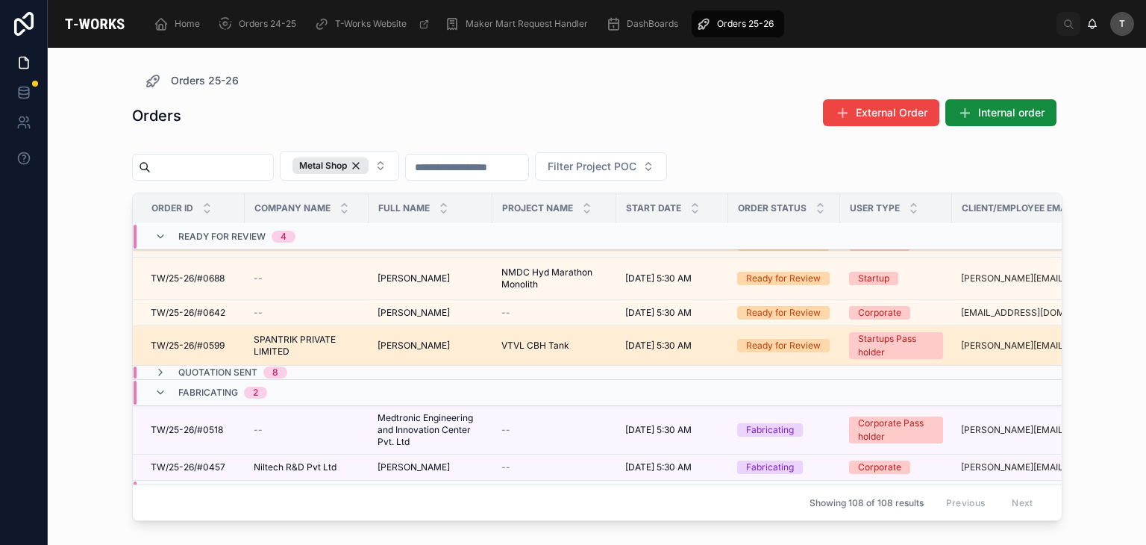
scroll to position [75, 0]
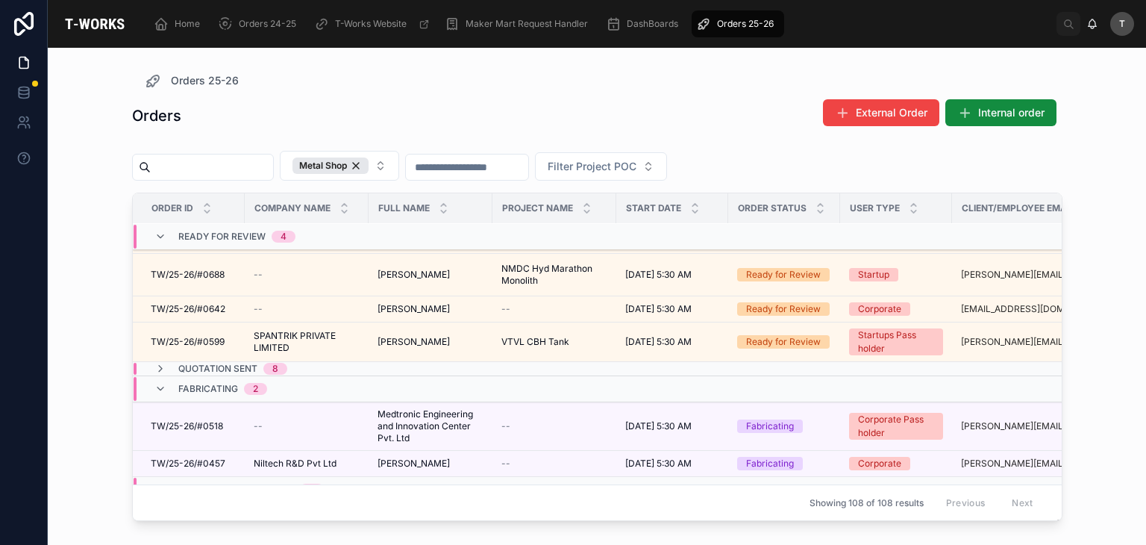
click at [220, 359] on td "TW/25-26/#0599 TW/25-26/#0599" at bounding box center [189, 342] width 112 height 40
click at [223, 366] on span "Quotation Sent" at bounding box center [217, 369] width 79 height 12
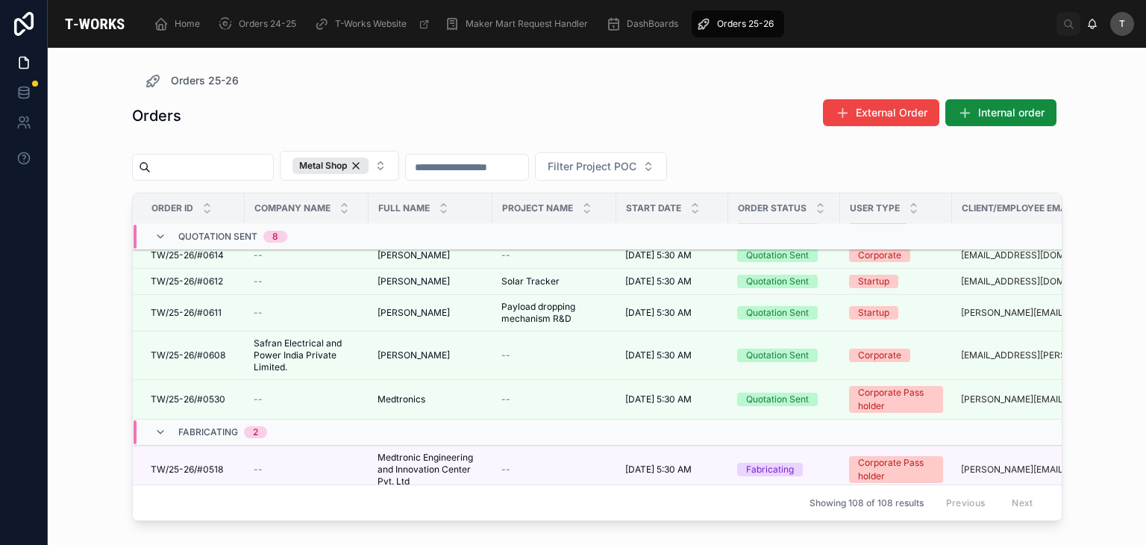
scroll to position [154, 0]
